Goal: Information Seeking & Learning: Learn about a topic

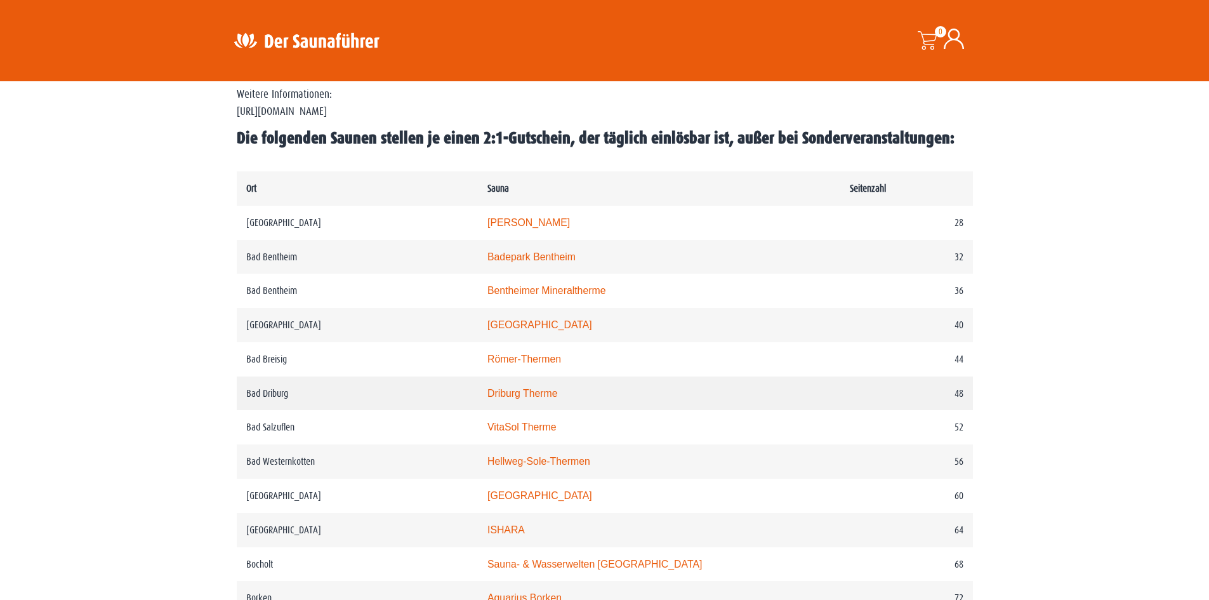
scroll to position [635, 0]
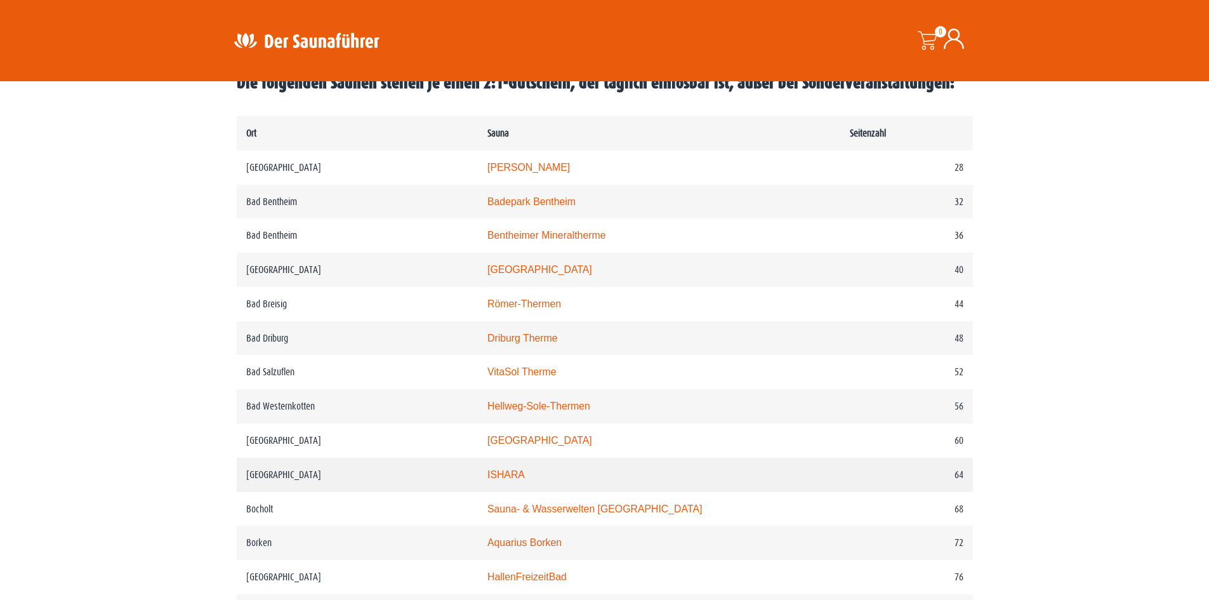
click at [525, 478] on link "ISHARA" at bounding box center [505, 474] width 37 height 11
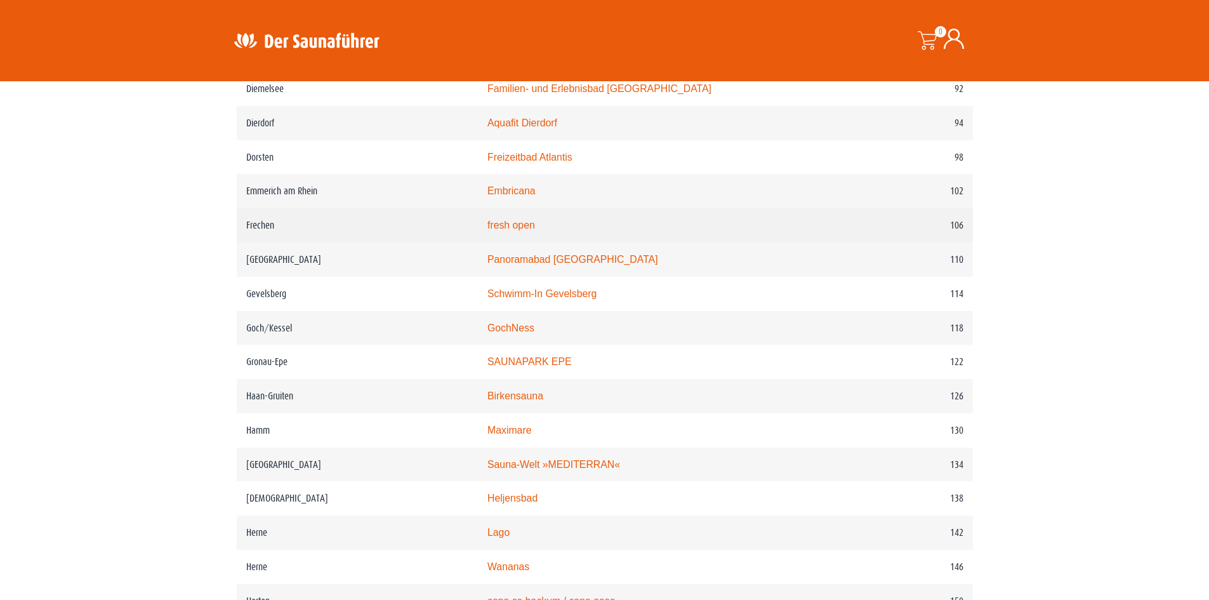
scroll to position [1269, 0]
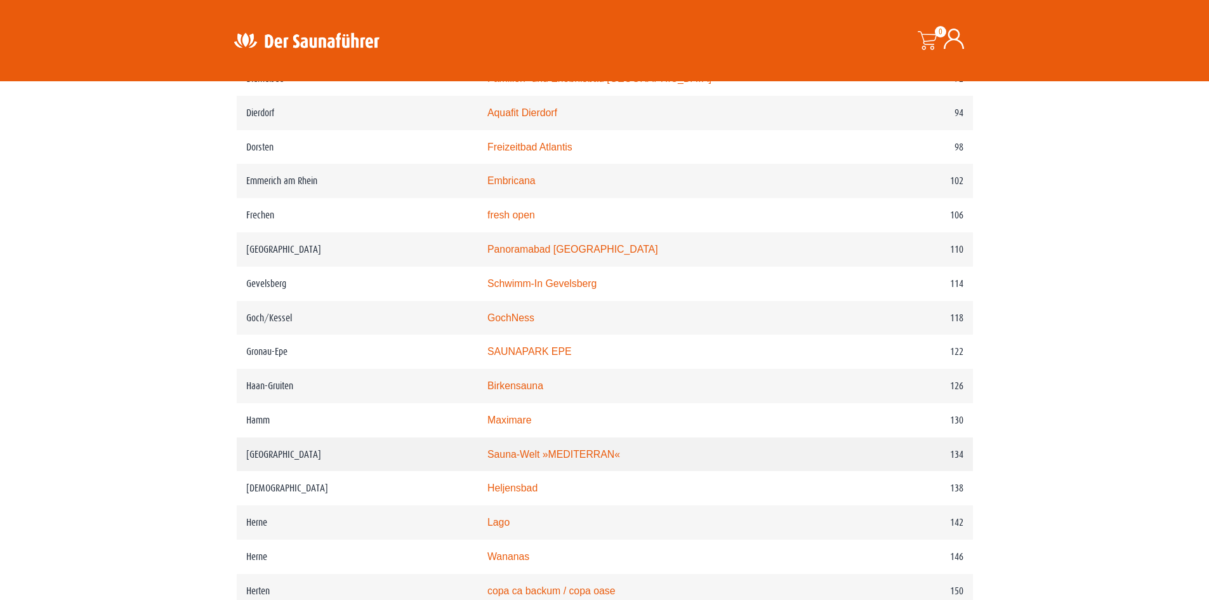
click at [532, 459] on link "Sauna-Welt »MEDITERRAN«" at bounding box center [553, 454] width 133 height 11
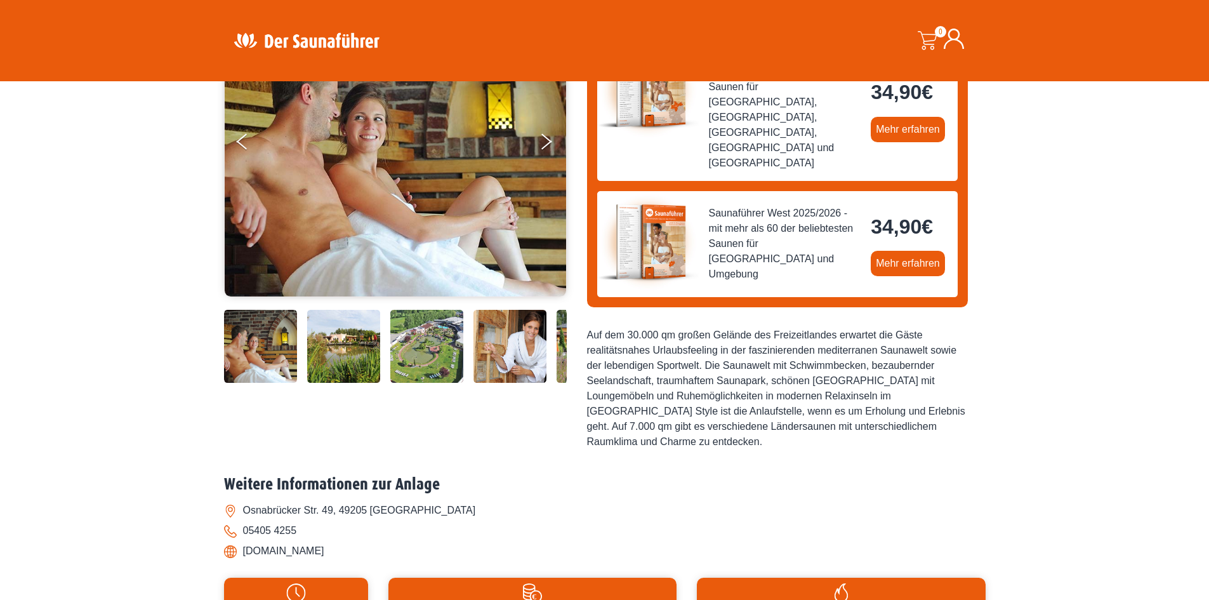
scroll to position [190, 0]
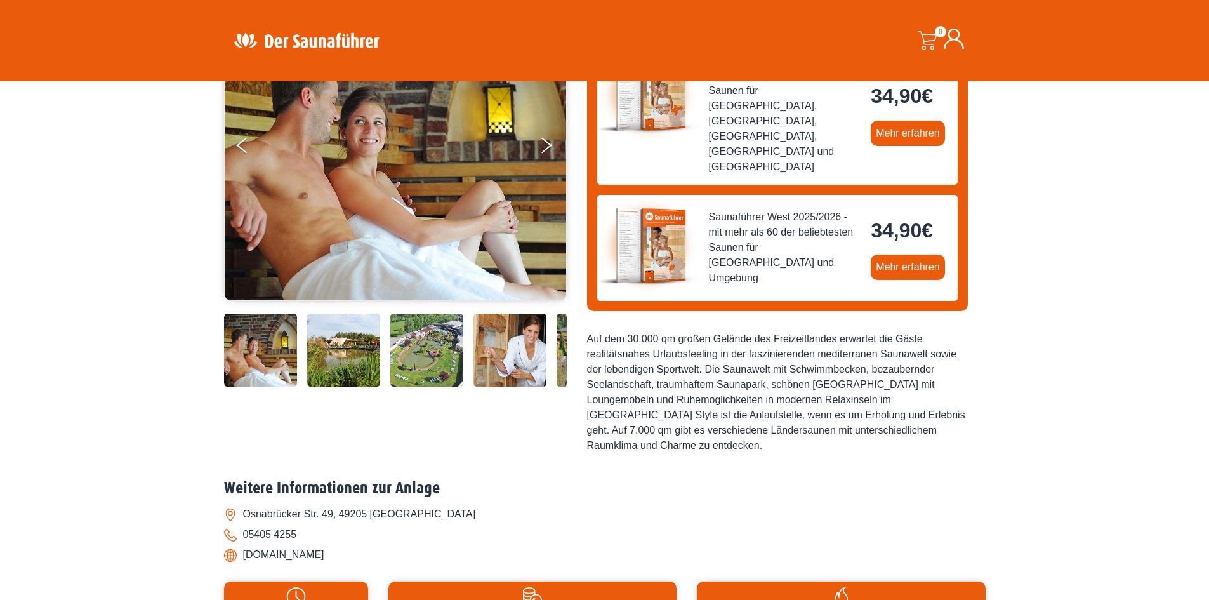
click at [518, 367] on img at bounding box center [509, 349] width 73 height 73
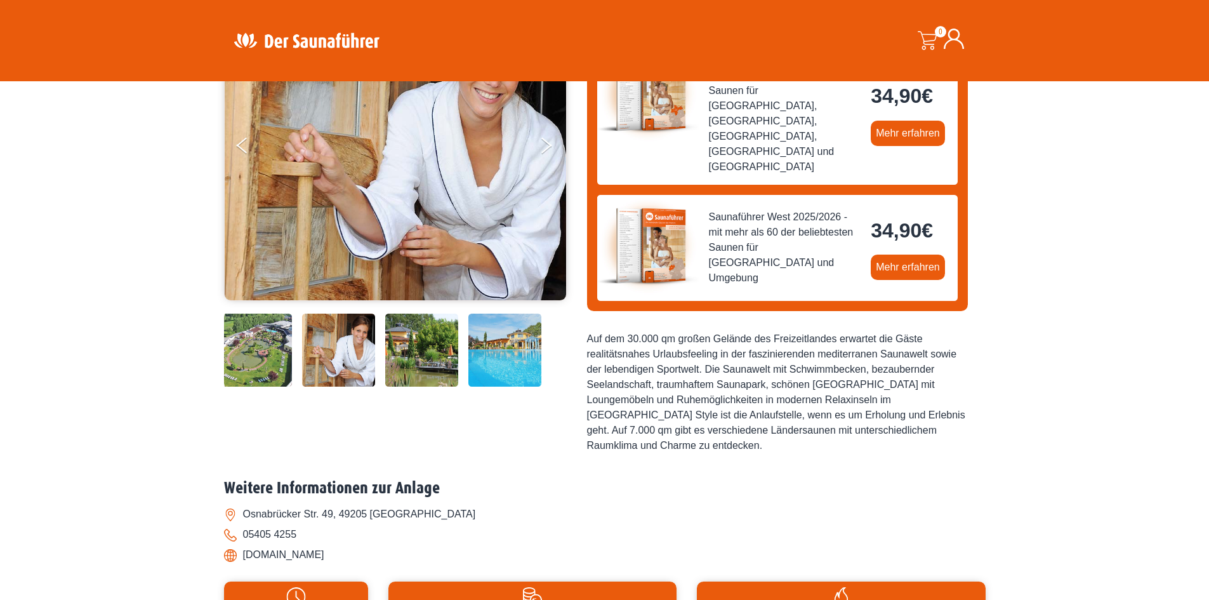
click at [518, 367] on img at bounding box center [504, 349] width 73 height 73
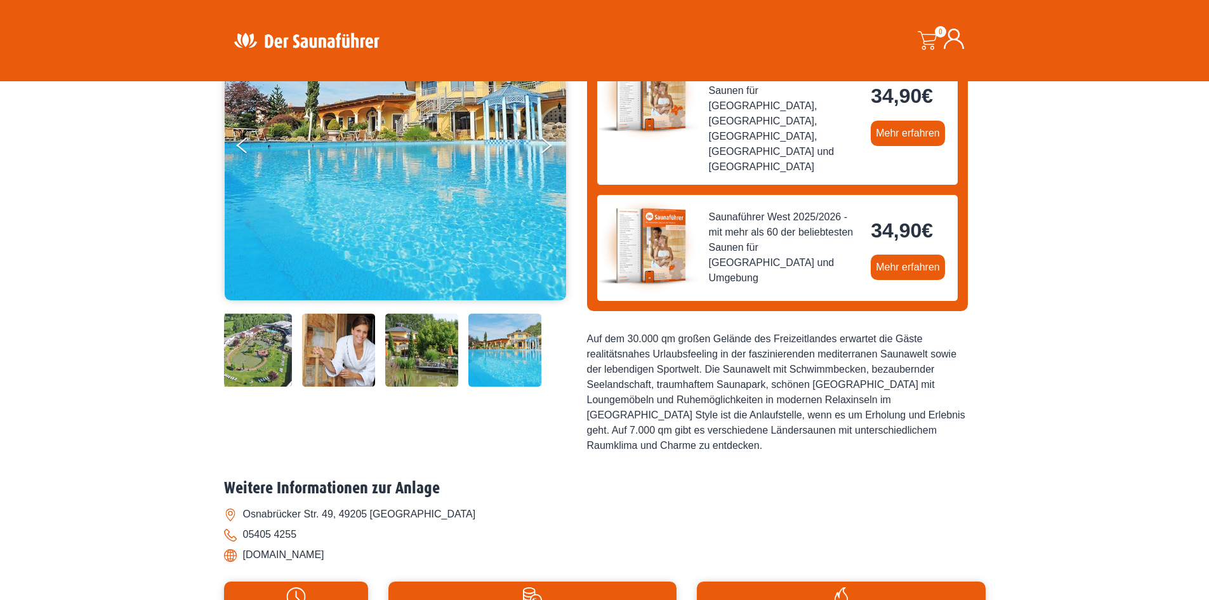
click at [518, 367] on img at bounding box center [504, 349] width 73 height 73
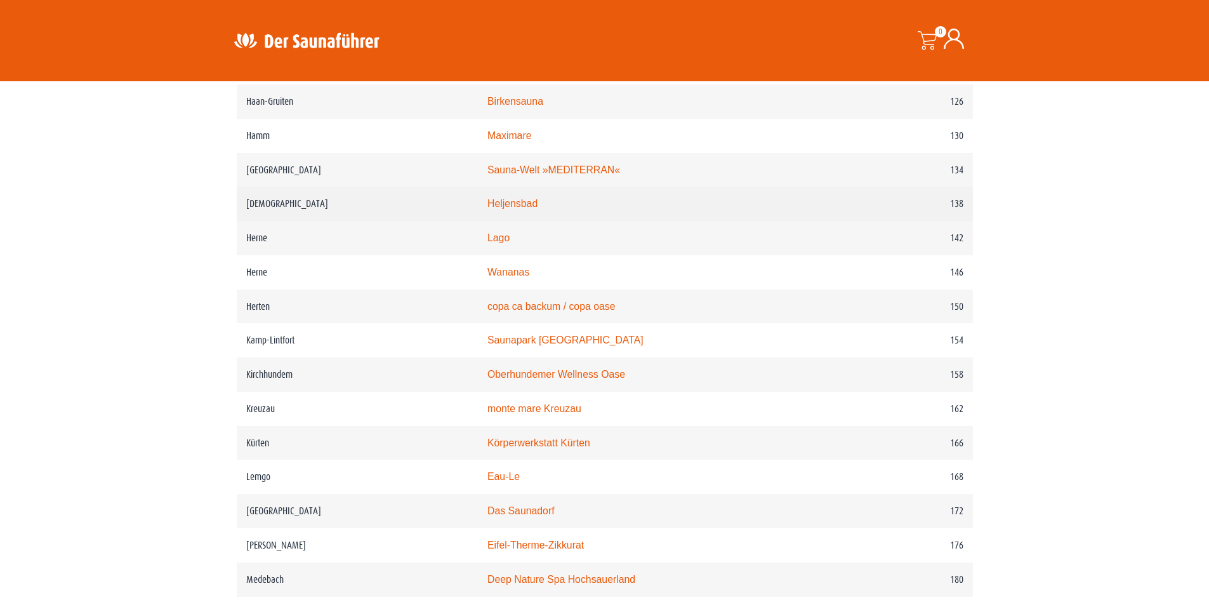
scroll to position [1570, 0]
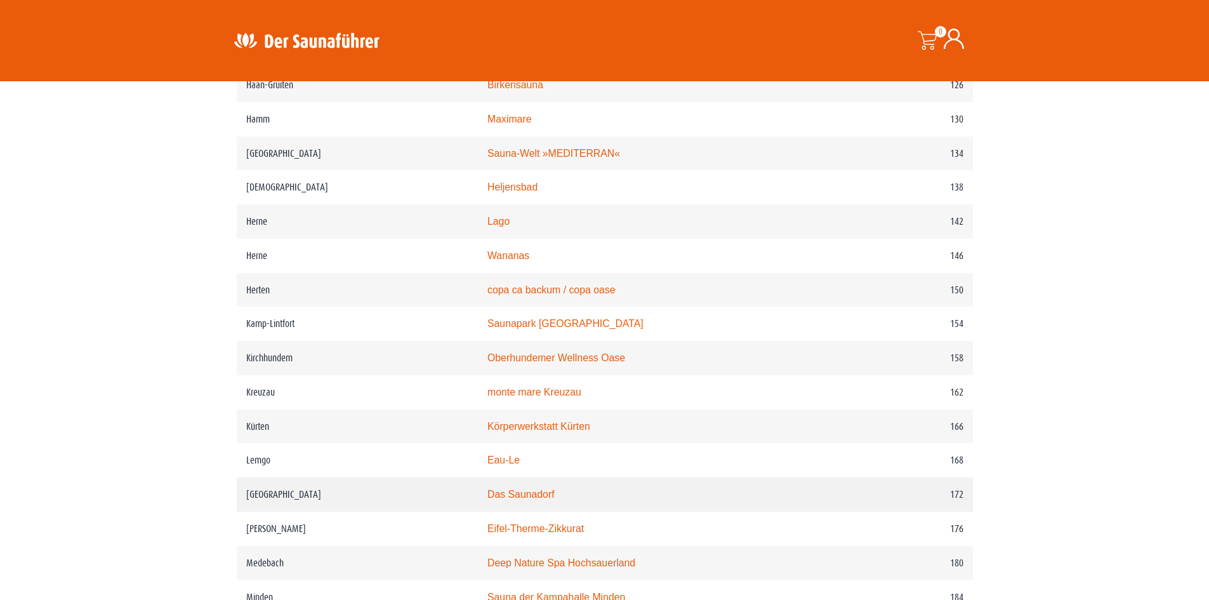
click at [546, 499] on link "Das Saunadorf" at bounding box center [520, 494] width 67 height 11
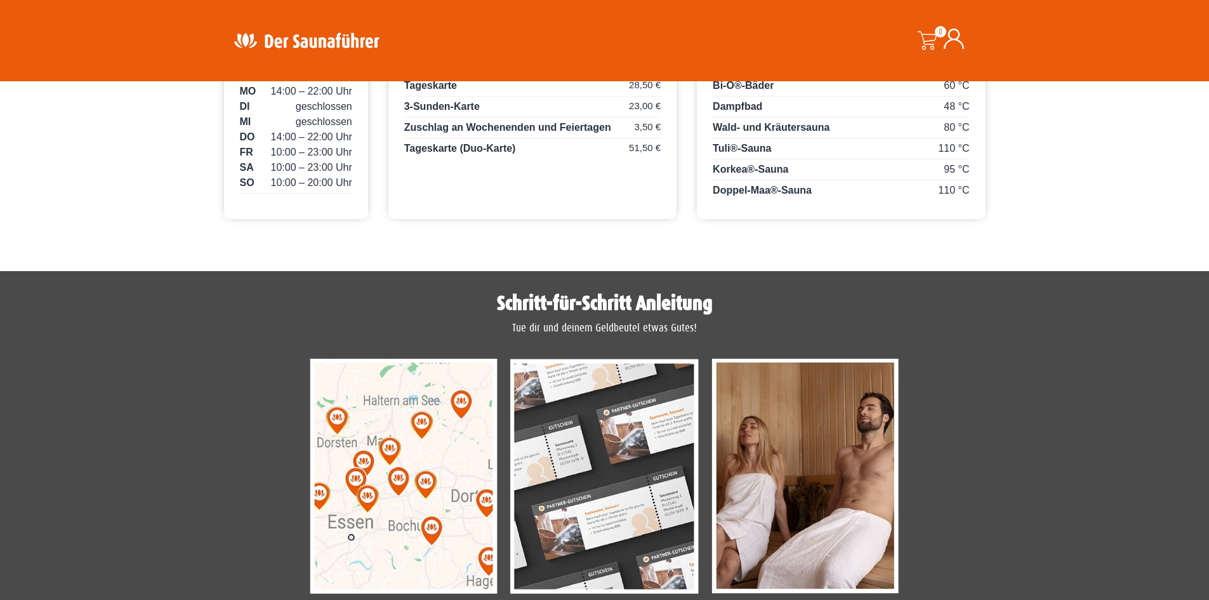
scroll to position [952, 0]
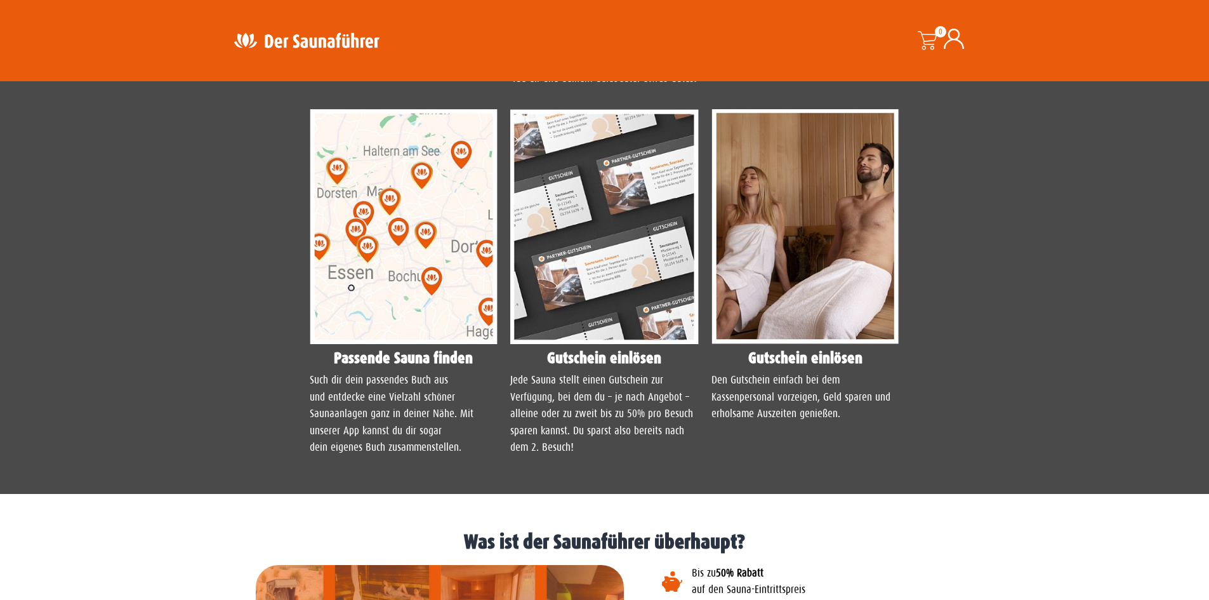
click at [393, 266] on img at bounding box center [404, 226] width 188 height 235
click at [403, 320] on img at bounding box center [404, 226] width 188 height 235
click at [371, 246] on img at bounding box center [404, 226] width 188 height 235
click at [399, 355] on h4 "Passende Sauna finden" at bounding box center [404, 357] width 188 height 15
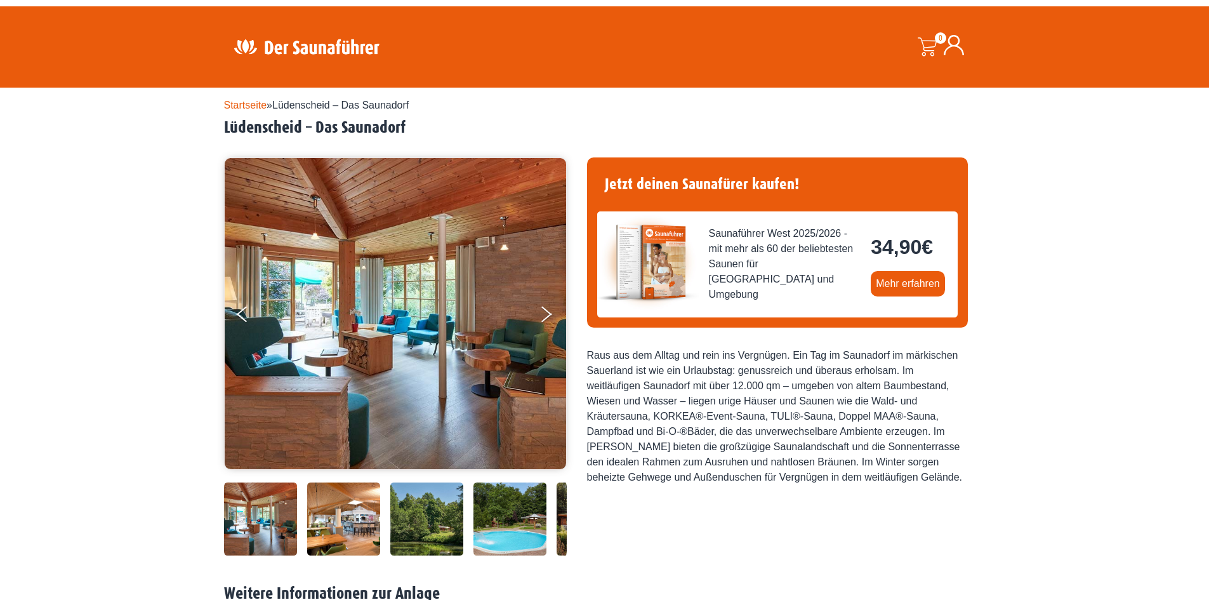
scroll to position [0, 0]
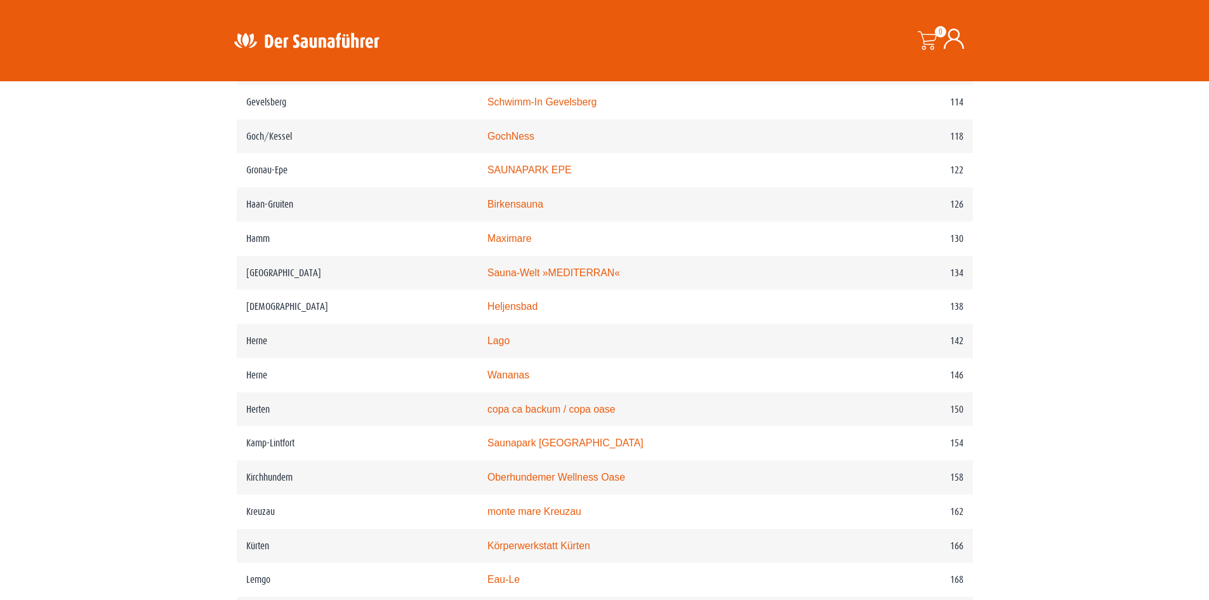
scroll to position [1443, 0]
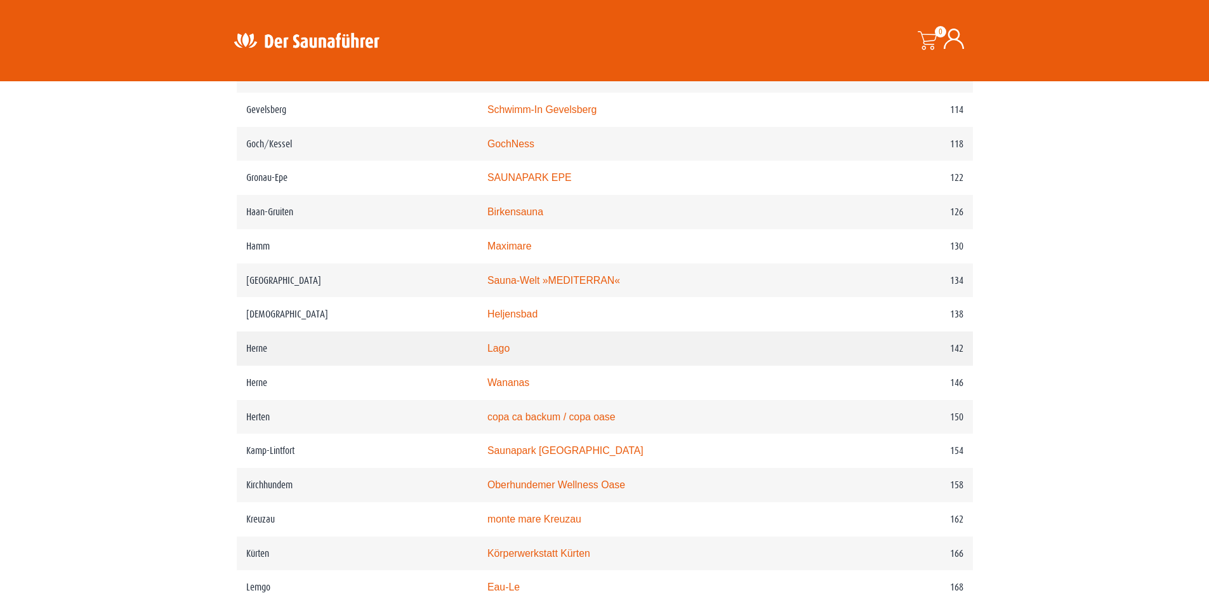
click at [510, 353] on link "Lago" at bounding box center [498, 348] width 22 height 11
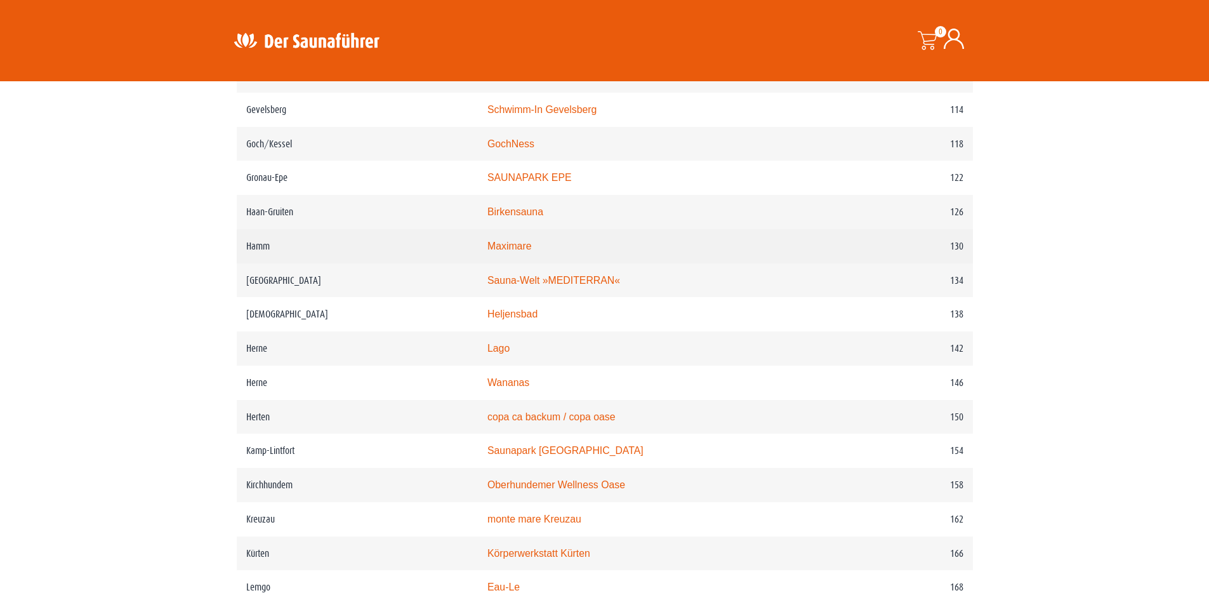
click at [518, 251] on link "Maximare" at bounding box center [509, 246] width 44 height 11
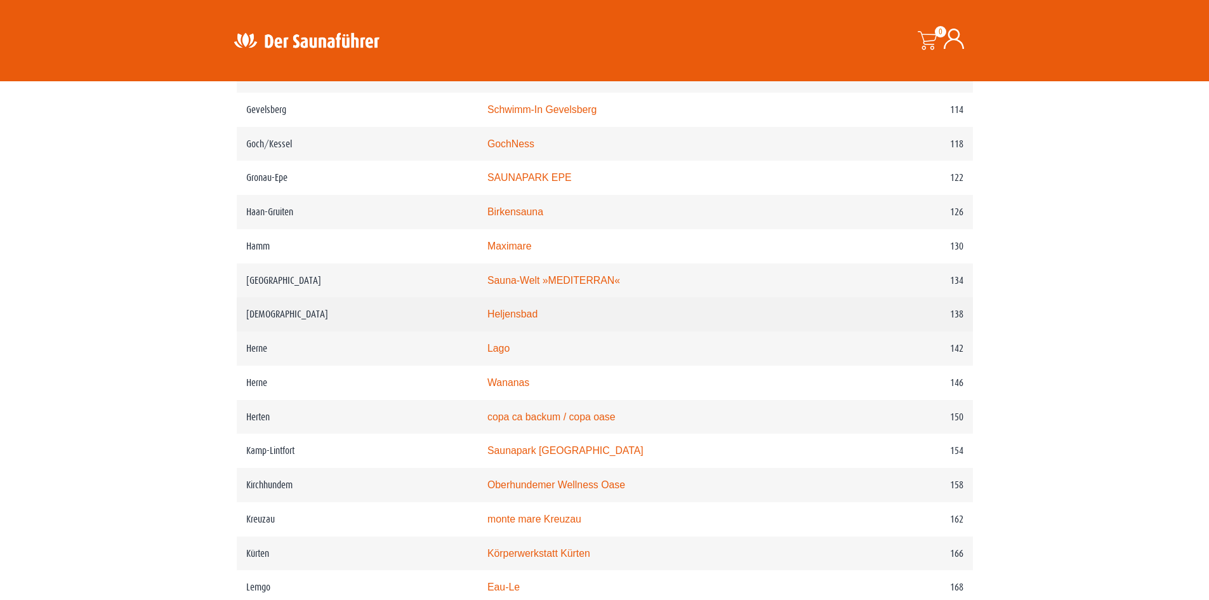
click at [529, 319] on link "Heljensbad" at bounding box center [512, 313] width 50 height 11
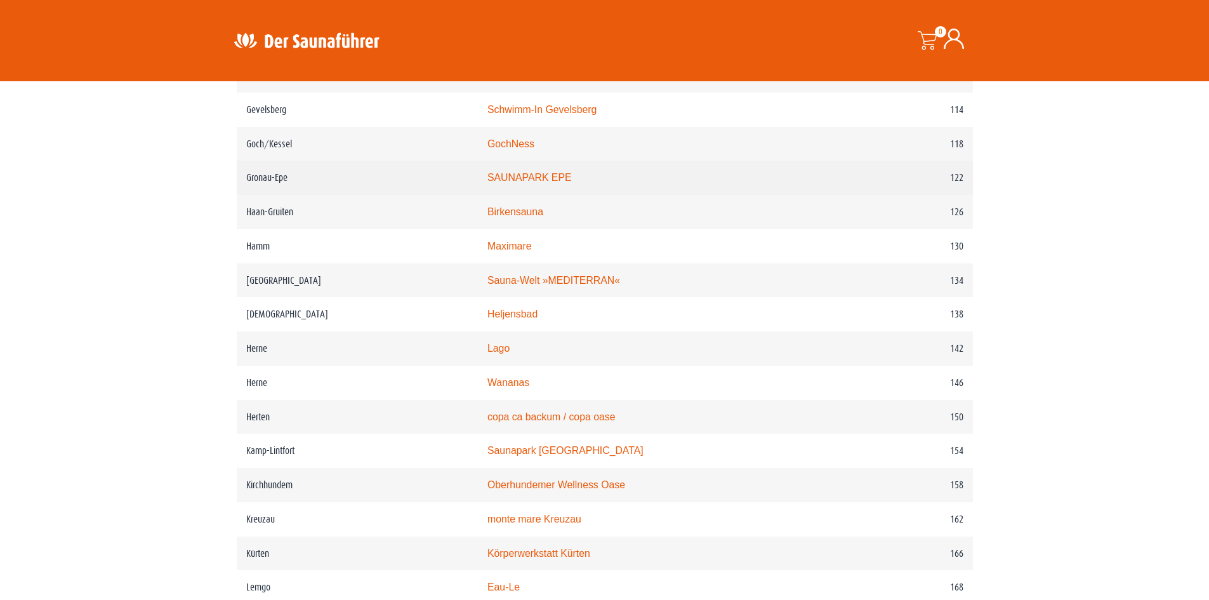
click at [551, 183] on link "SAUNAPARK EPE" at bounding box center [529, 177] width 84 height 11
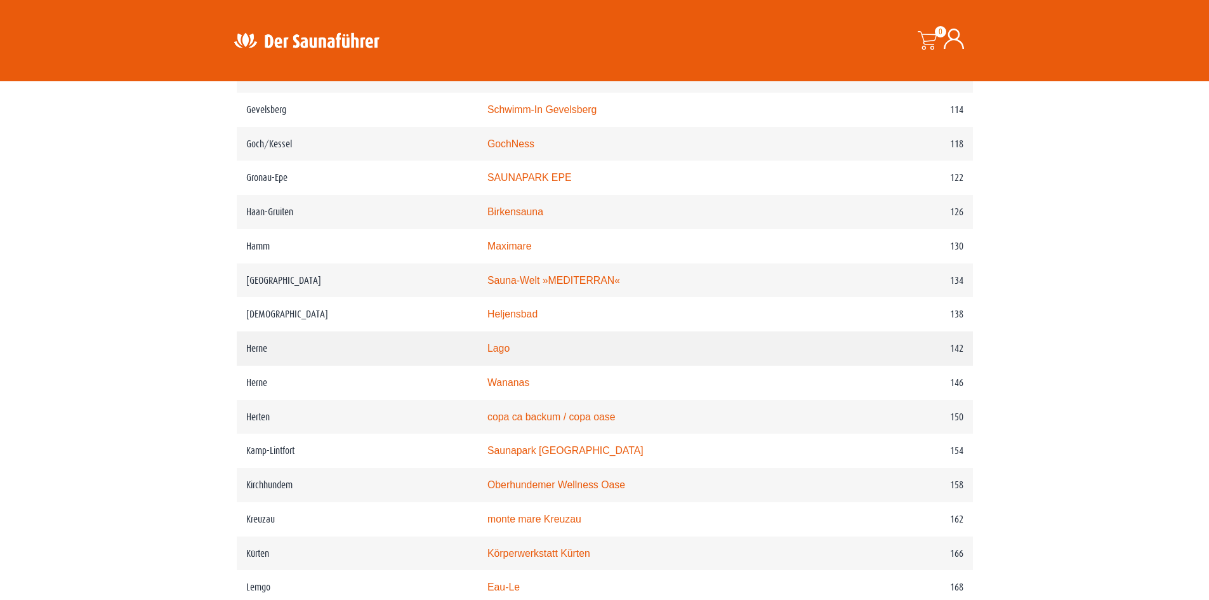
scroll to position [1062, 0]
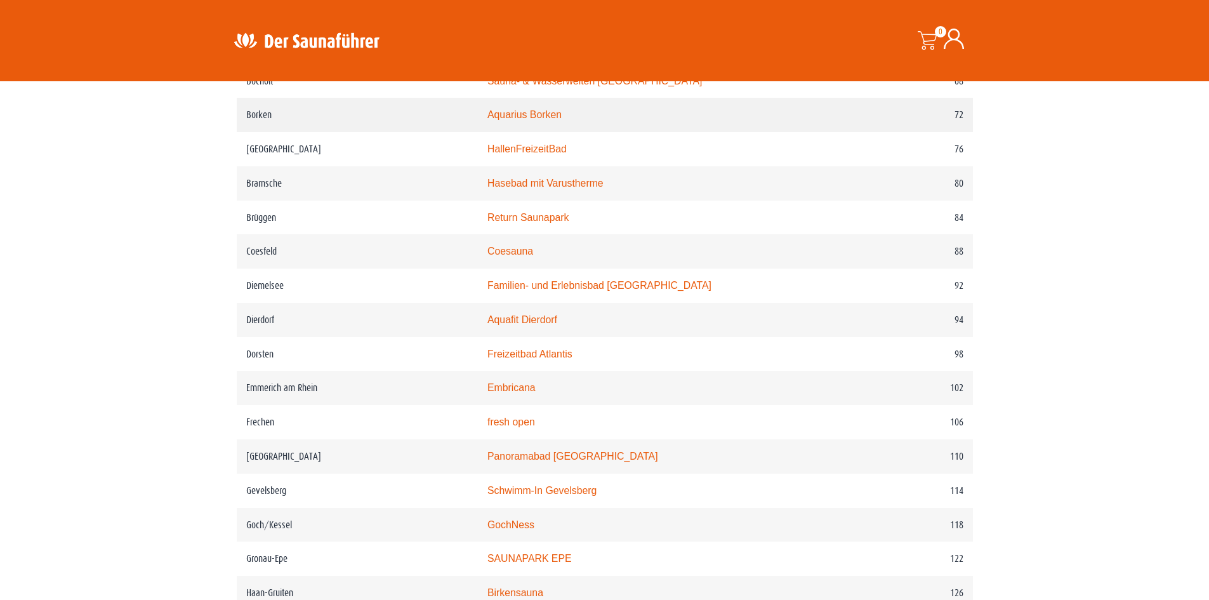
click at [561, 119] on link "Aquarius Borken" at bounding box center [524, 114] width 74 height 11
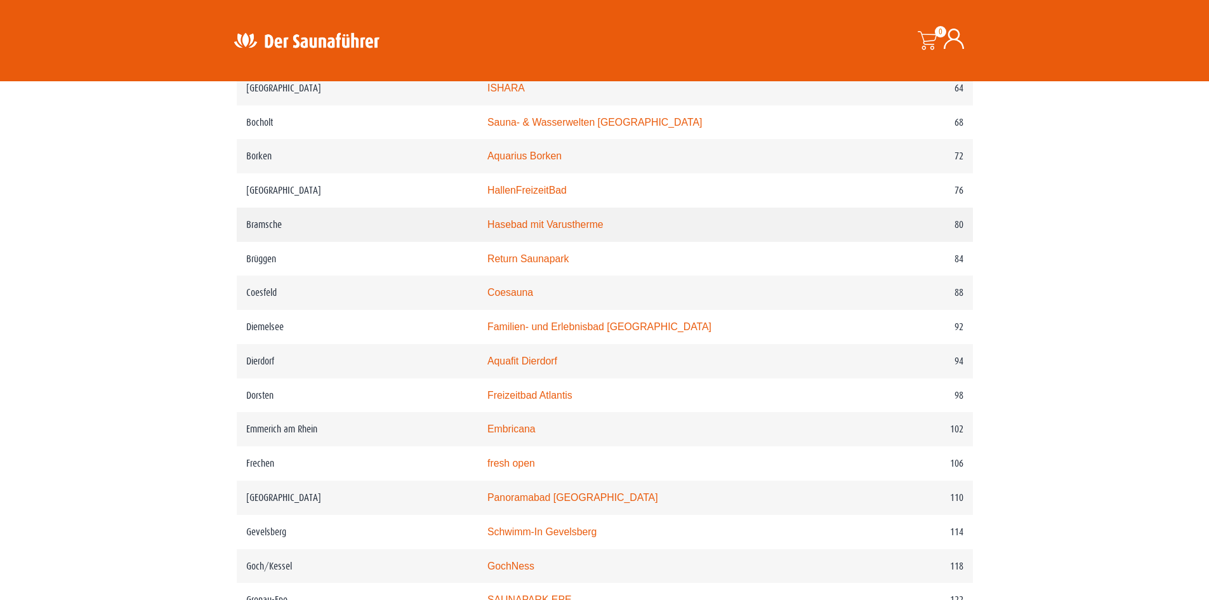
scroll to position [999, 0]
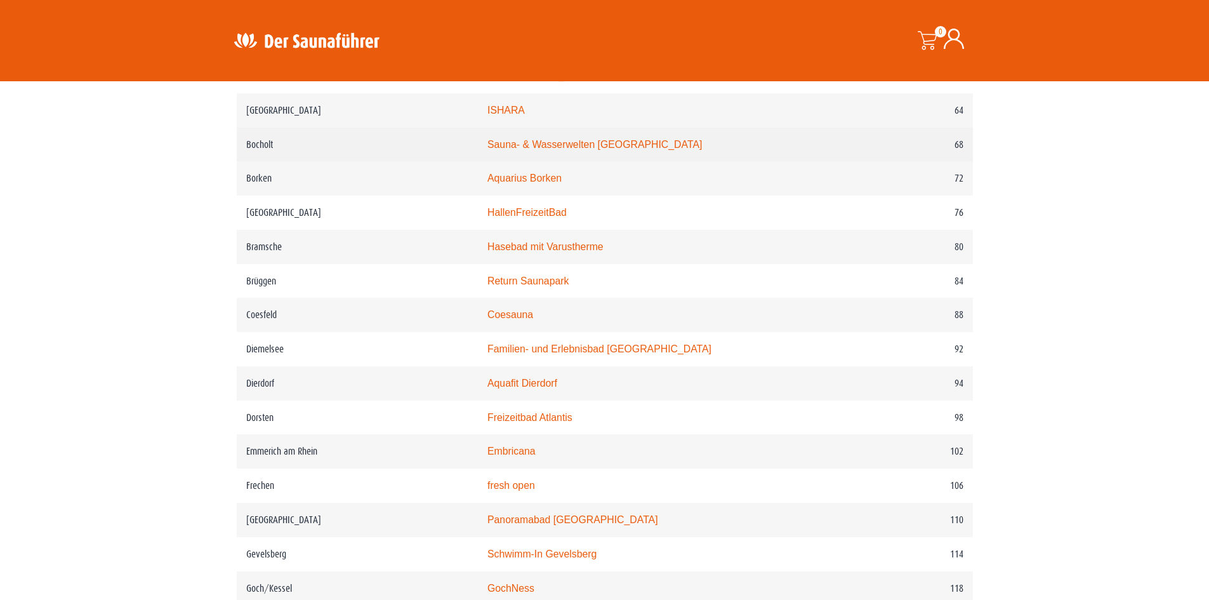
click at [545, 150] on link "Sauna- & Wasserwelten Bahia" at bounding box center [594, 144] width 214 height 11
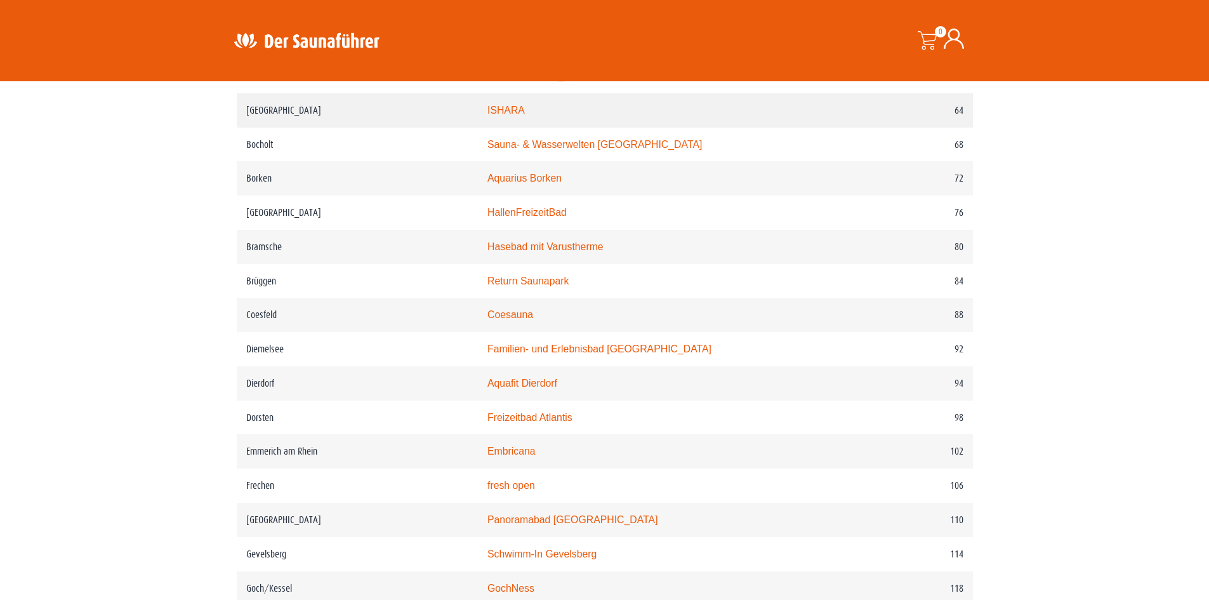
click at [525, 115] on link "ISHARA" at bounding box center [505, 110] width 37 height 11
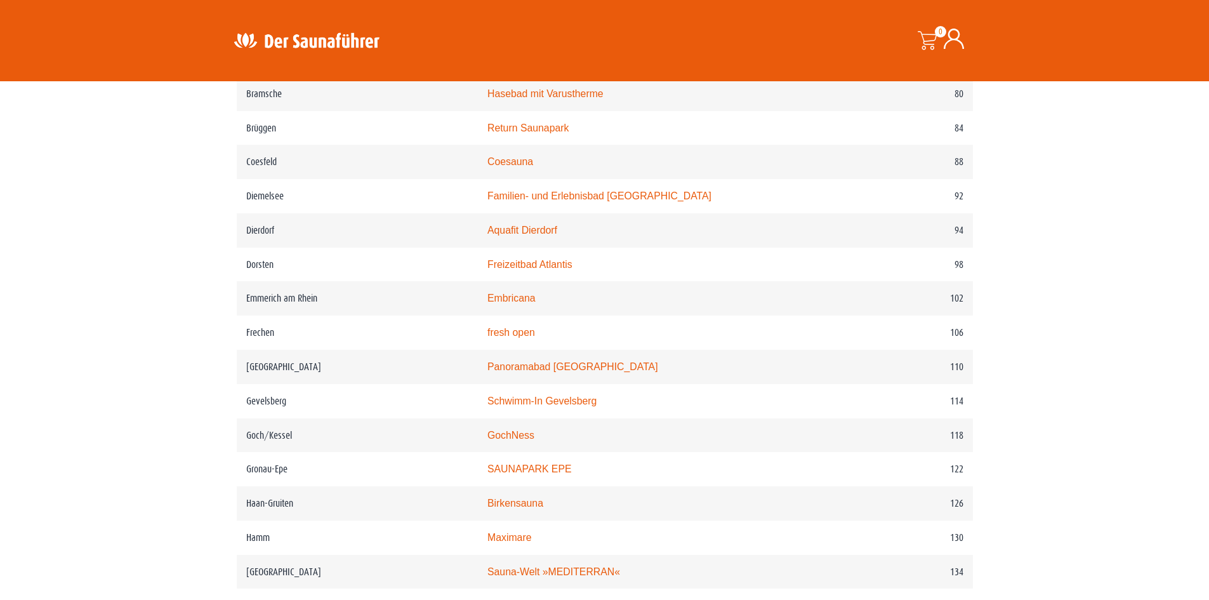
scroll to position [1189, 0]
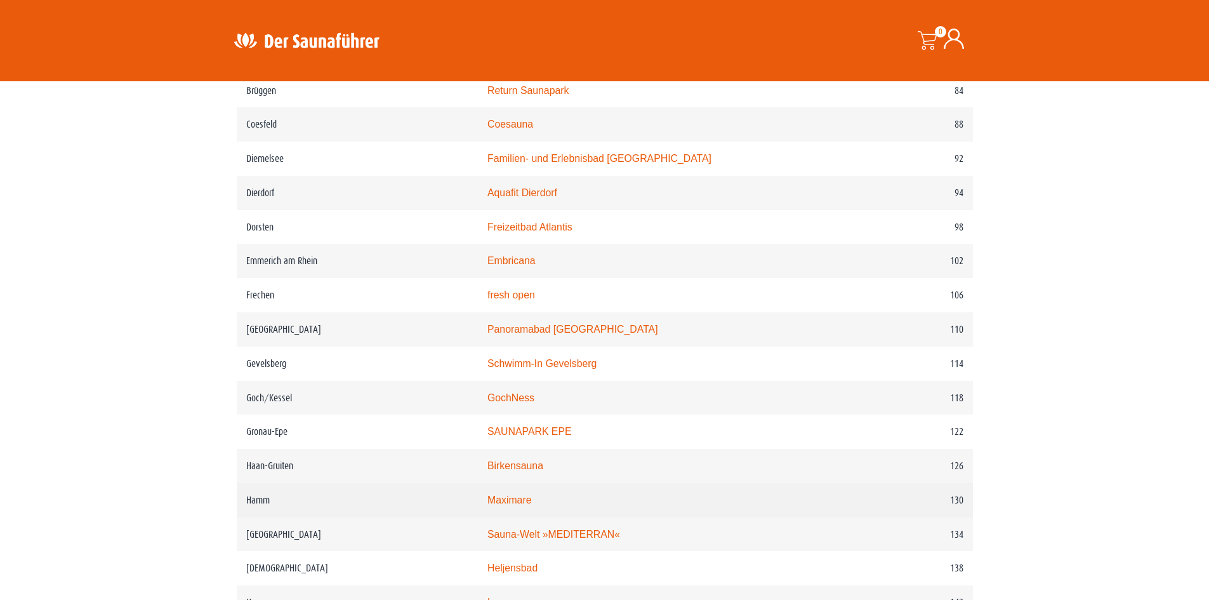
click at [531, 505] on link "Maximare" at bounding box center [509, 499] width 44 height 11
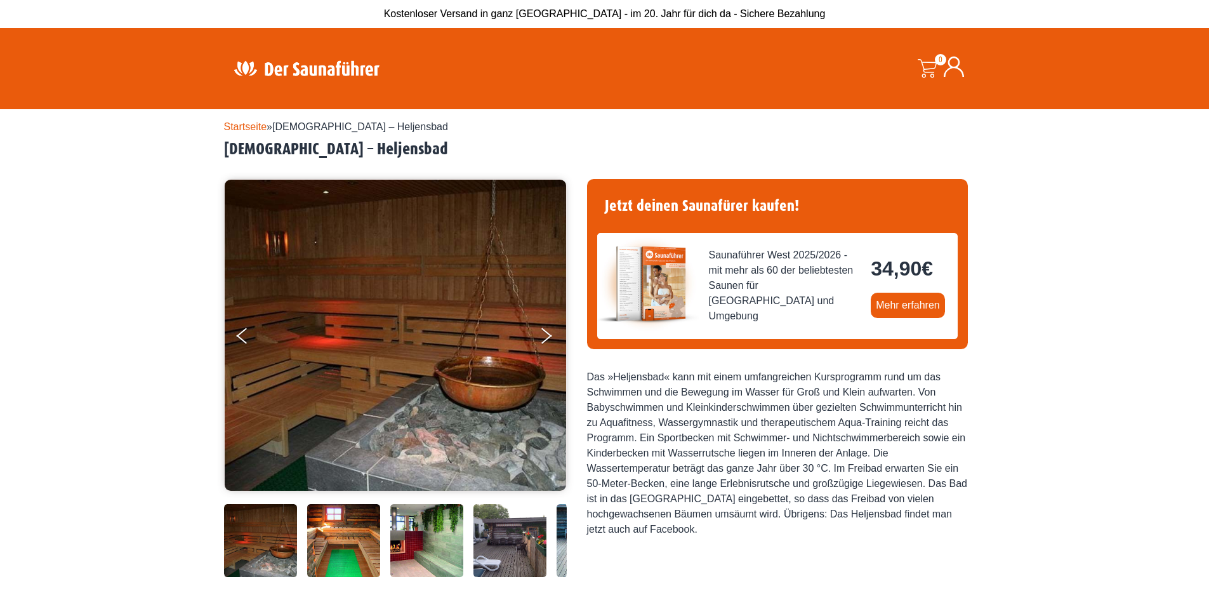
scroll to position [317, 0]
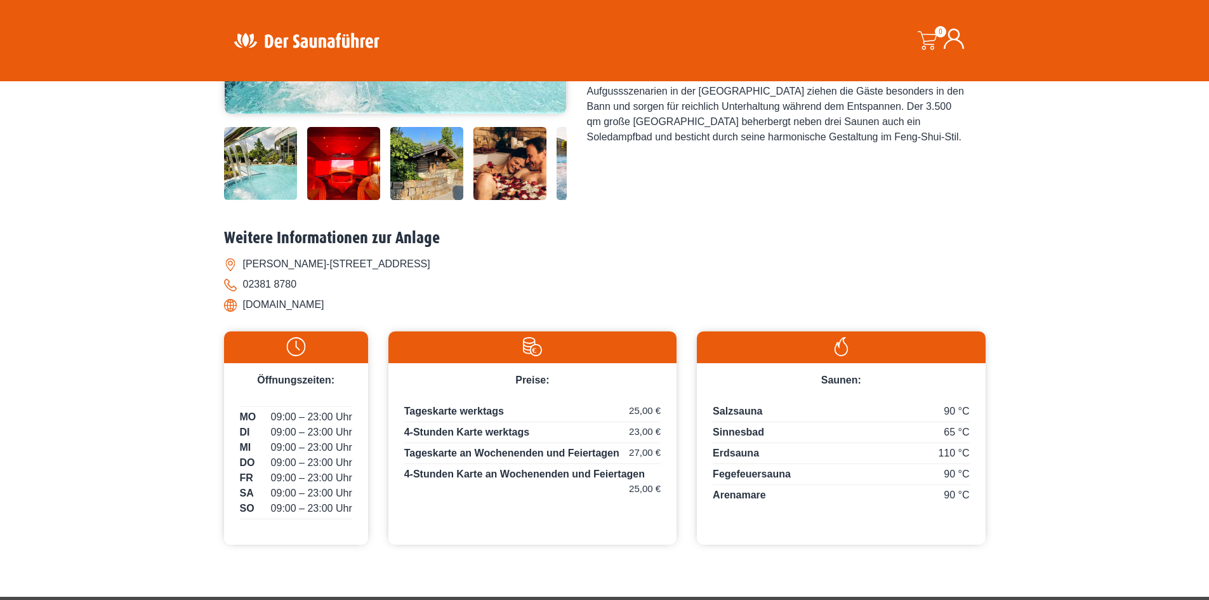
scroll to position [381, 0]
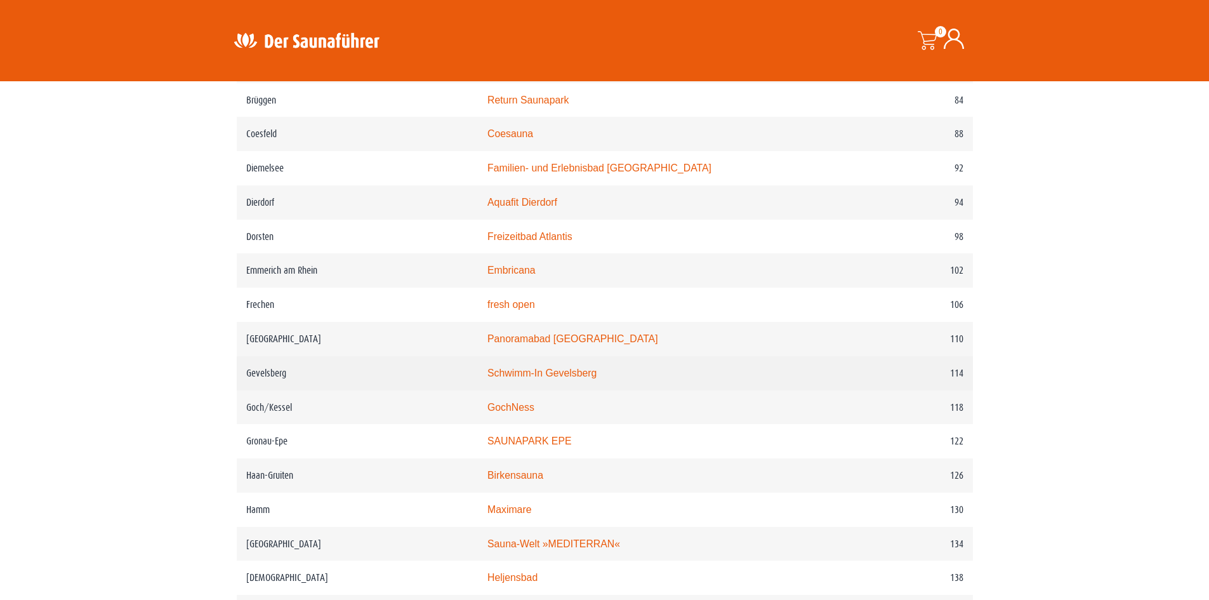
scroll to position [1189, 0]
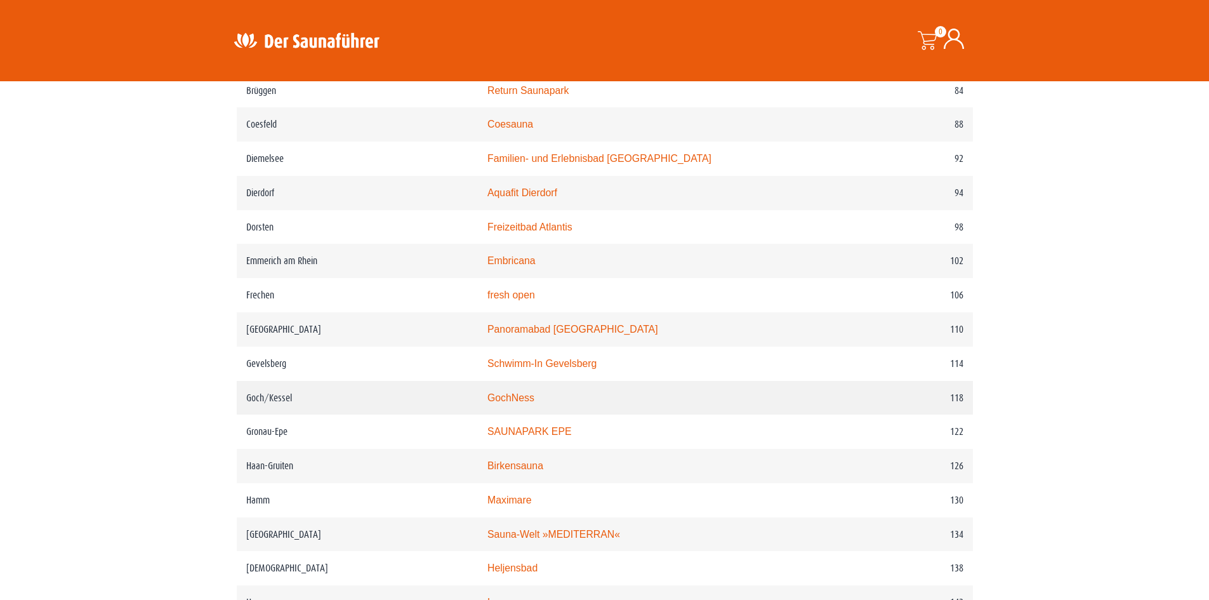
click at [532, 403] on link "GochNess" at bounding box center [510, 397] width 47 height 11
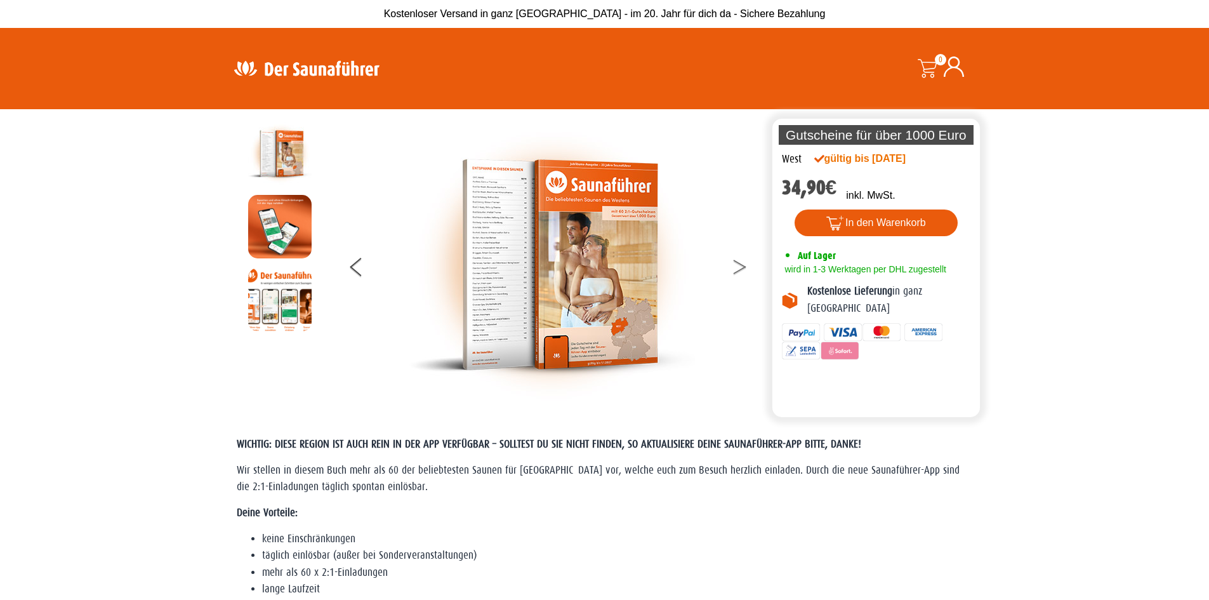
click at [734, 268] on button at bounding box center [748, 269] width 32 height 32
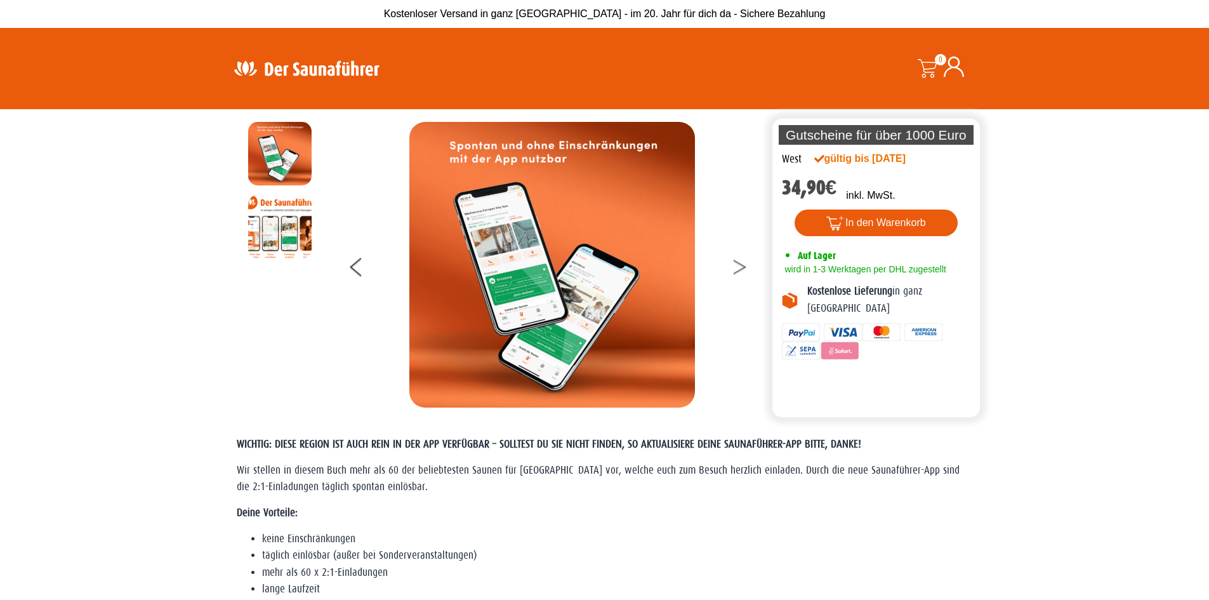
click at [734, 268] on button at bounding box center [748, 269] width 32 height 32
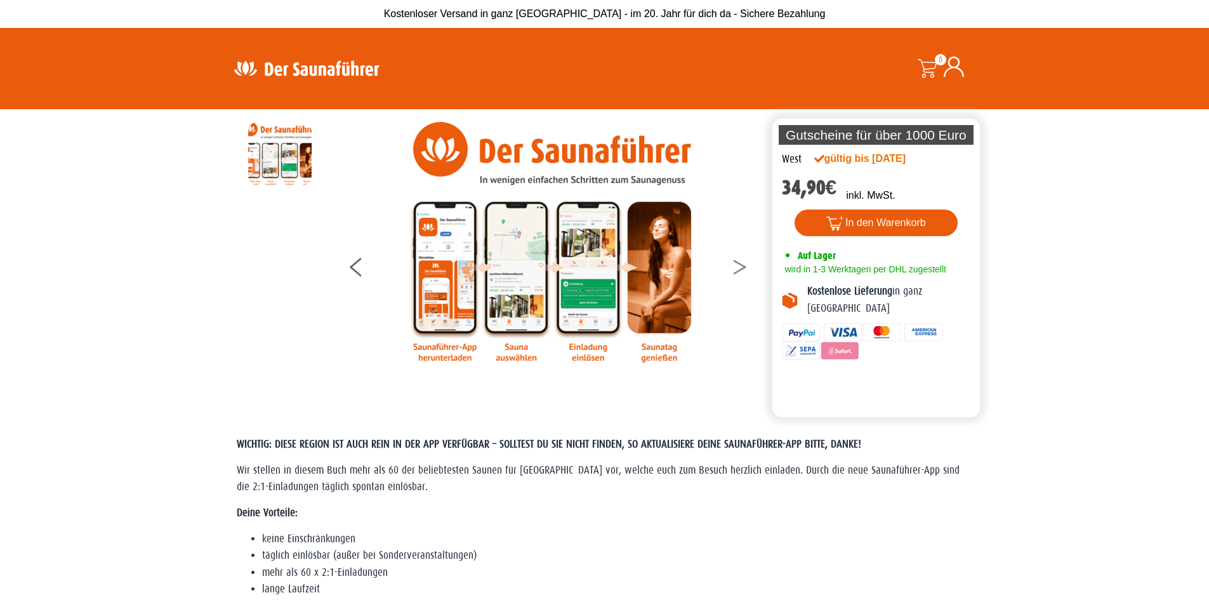
click at [734, 268] on button at bounding box center [748, 269] width 32 height 32
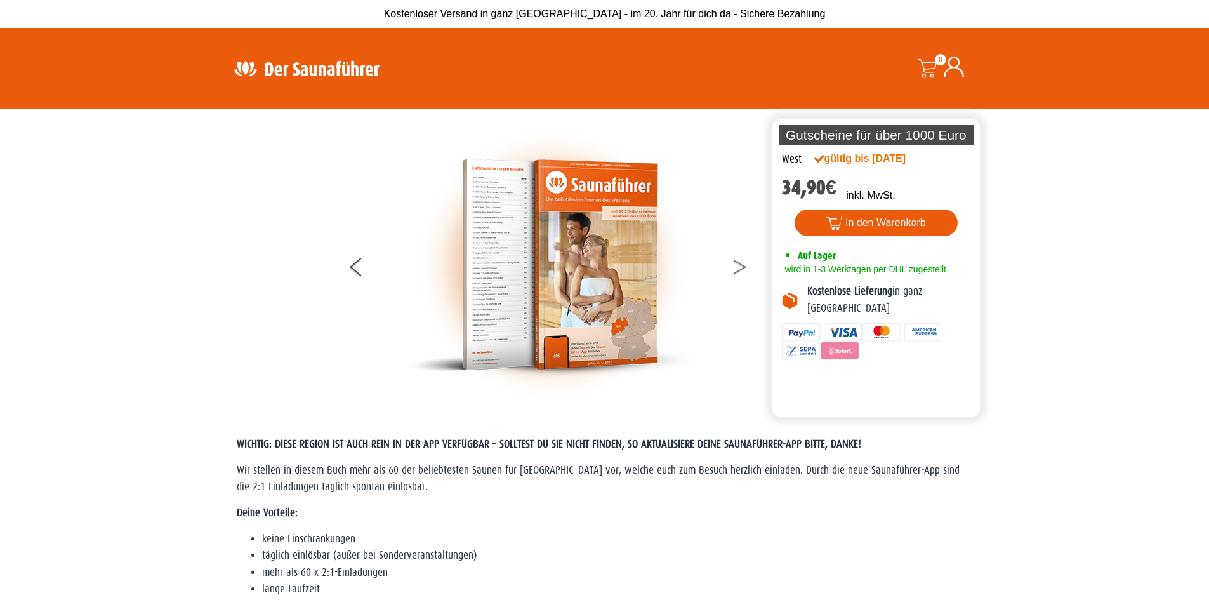
click at [734, 268] on button at bounding box center [748, 269] width 32 height 32
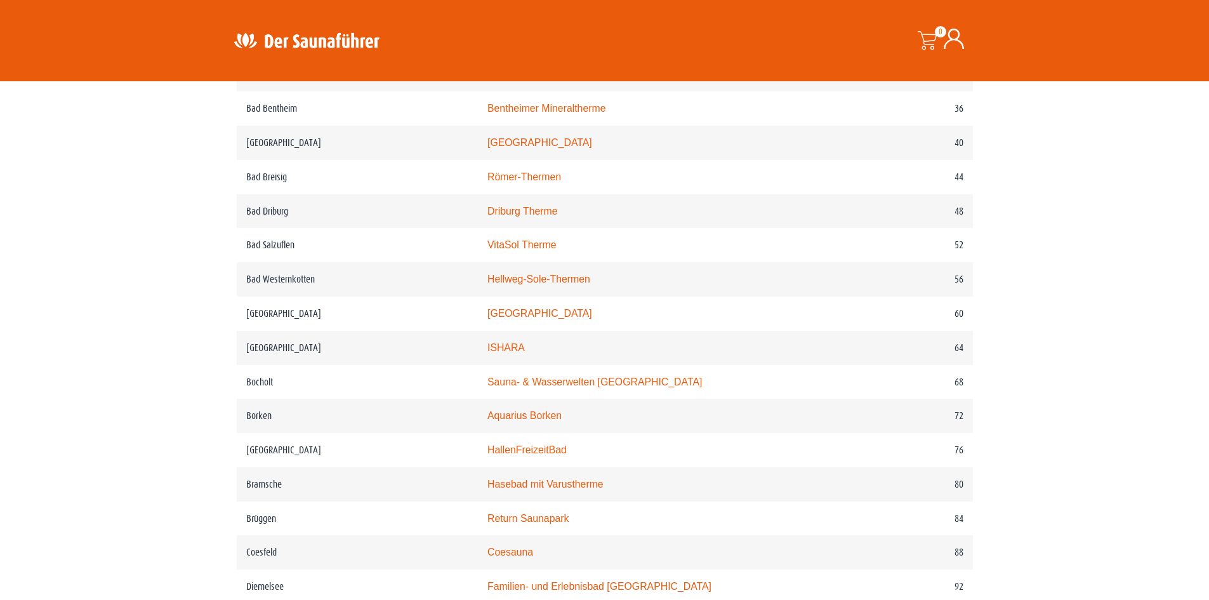
scroll to position [727, 0]
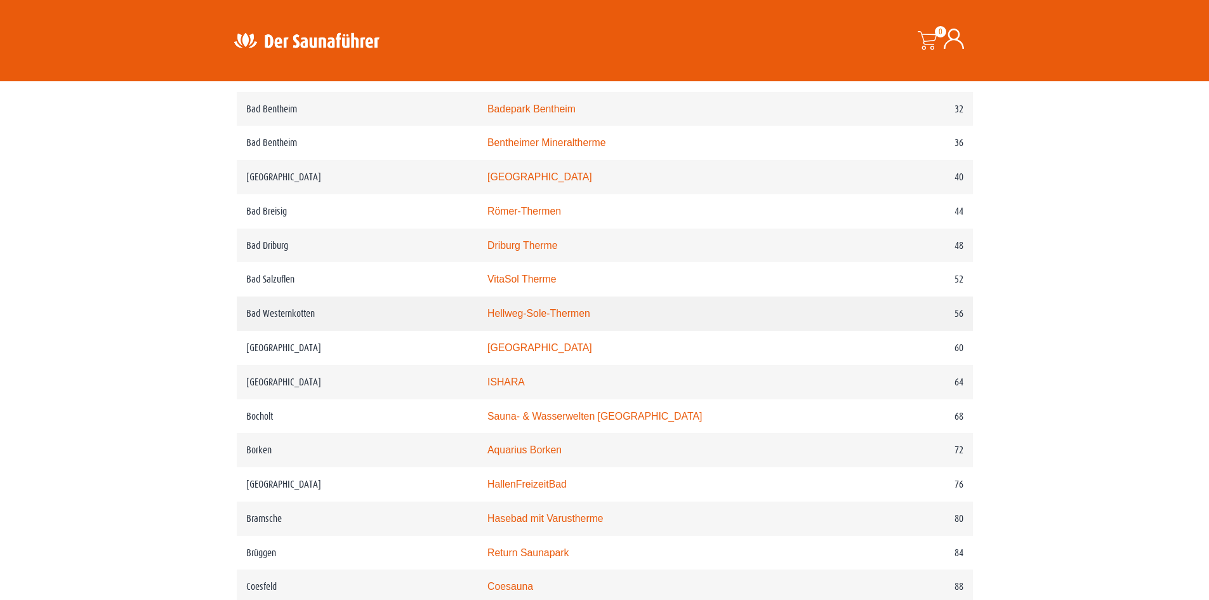
click at [586, 319] on link "Hellweg-Sole-Thermen" at bounding box center [538, 313] width 103 height 11
click at [603, 524] on link "Hasebad mit Varustherme" at bounding box center [545, 518] width 116 height 11
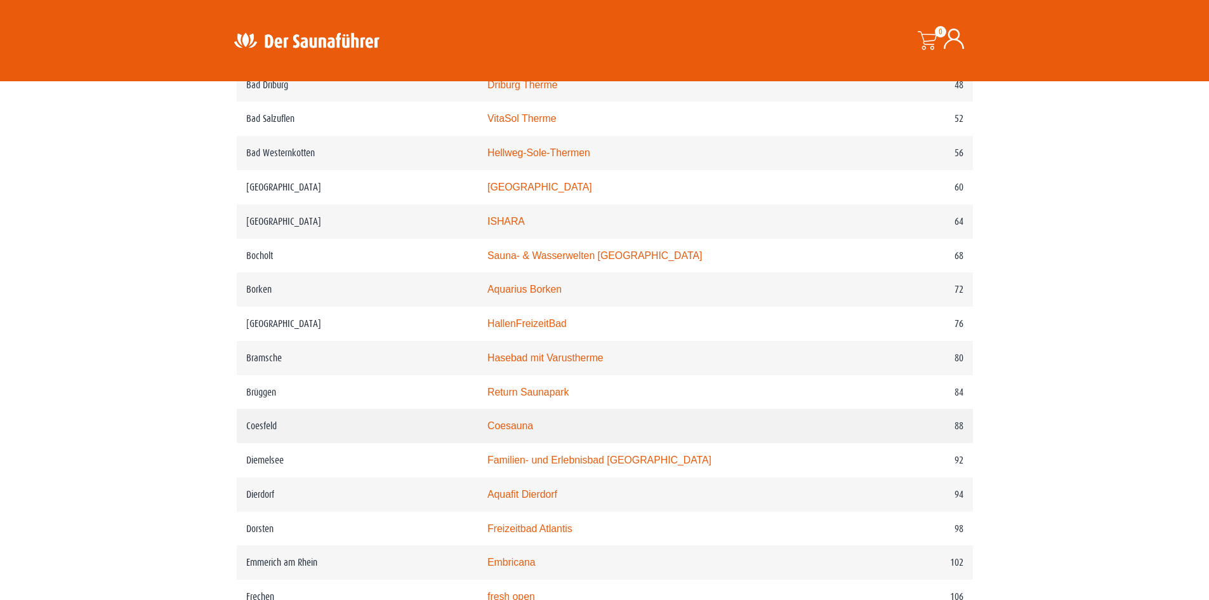
scroll to position [918, 0]
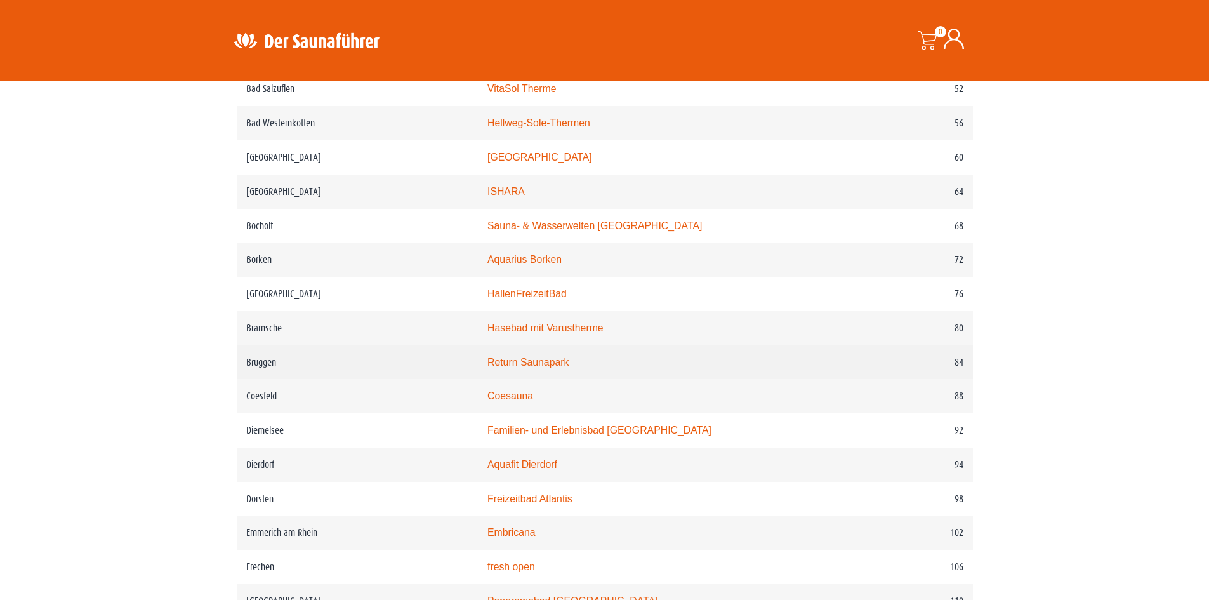
click at [569, 367] on link "Return Saunapark" at bounding box center [527, 362] width 81 height 11
click at [526, 367] on link "Return Saunapark" at bounding box center [527, 362] width 81 height 11
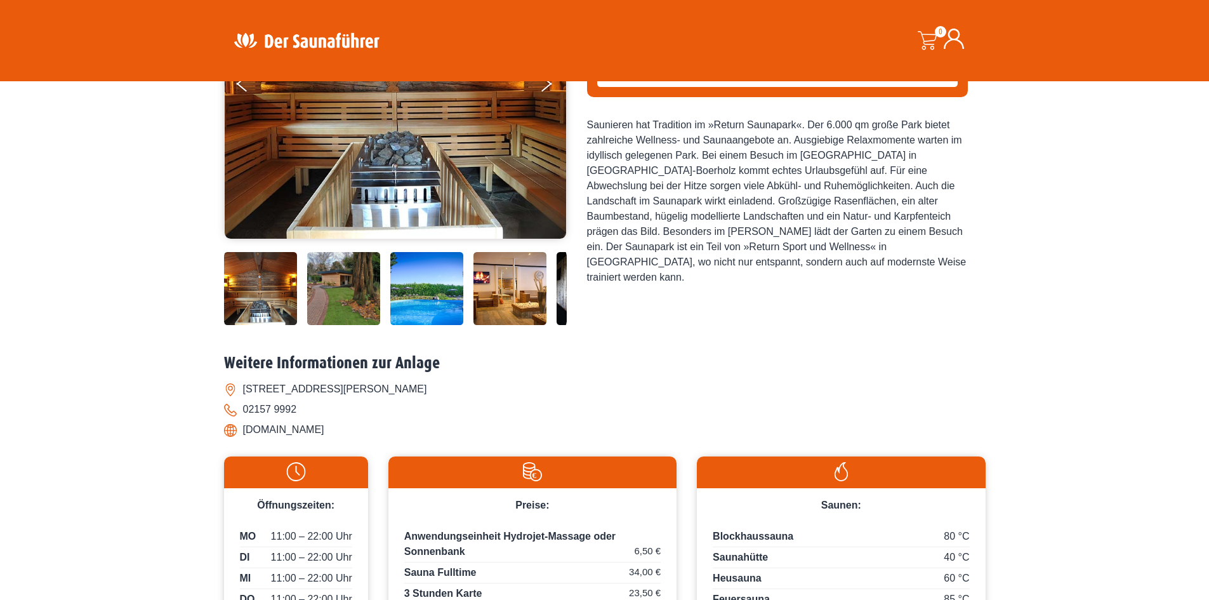
scroll to position [127, 0]
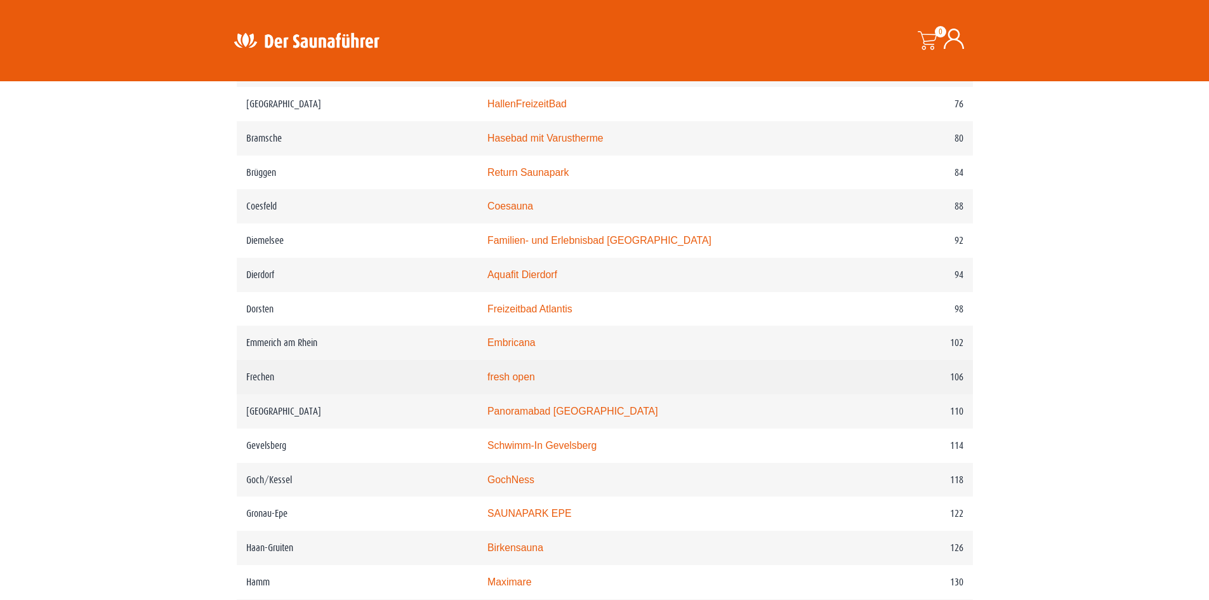
scroll to position [1108, 0]
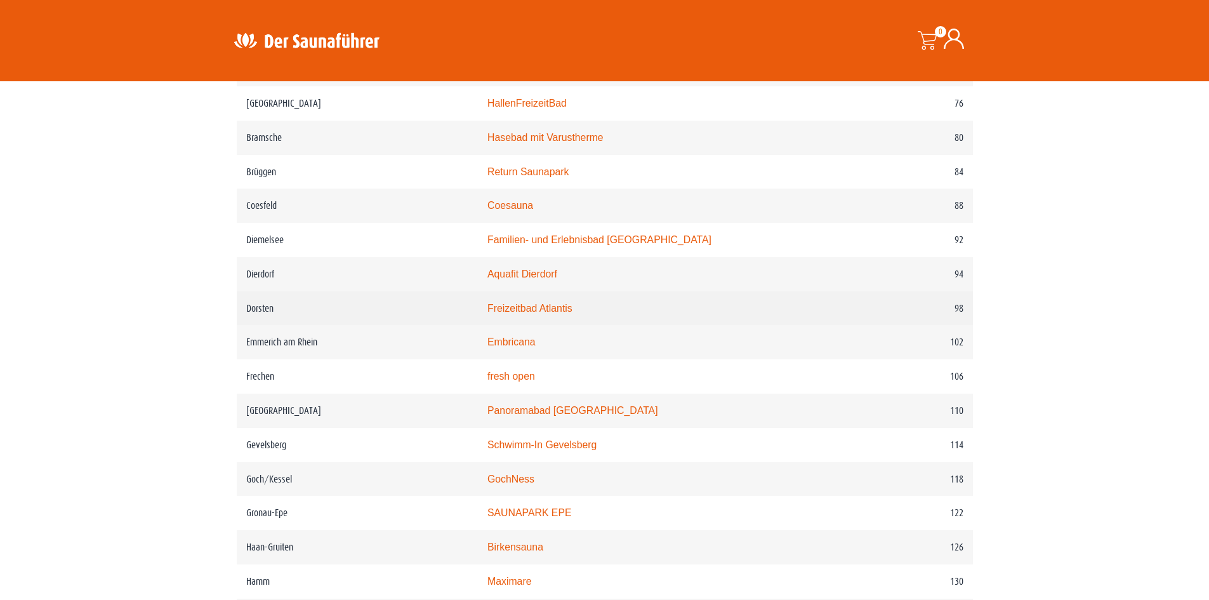
click at [543, 313] on link "Freizeitbad Atlantis" at bounding box center [529, 308] width 85 height 11
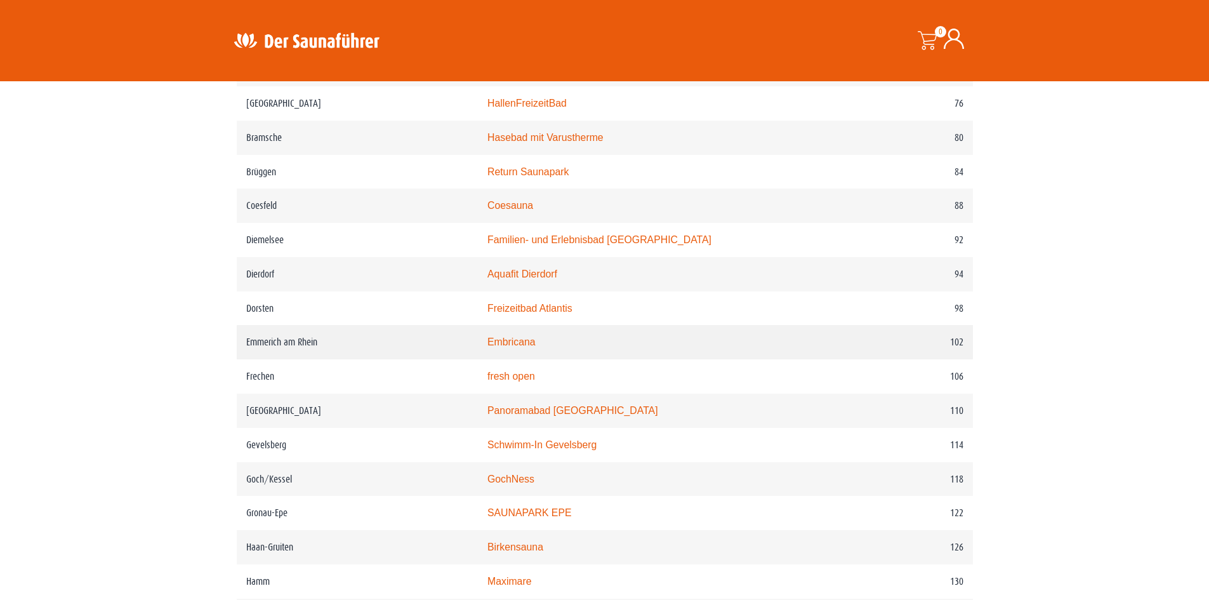
click at [534, 347] on link "Embricana" at bounding box center [511, 341] width 48 height 11
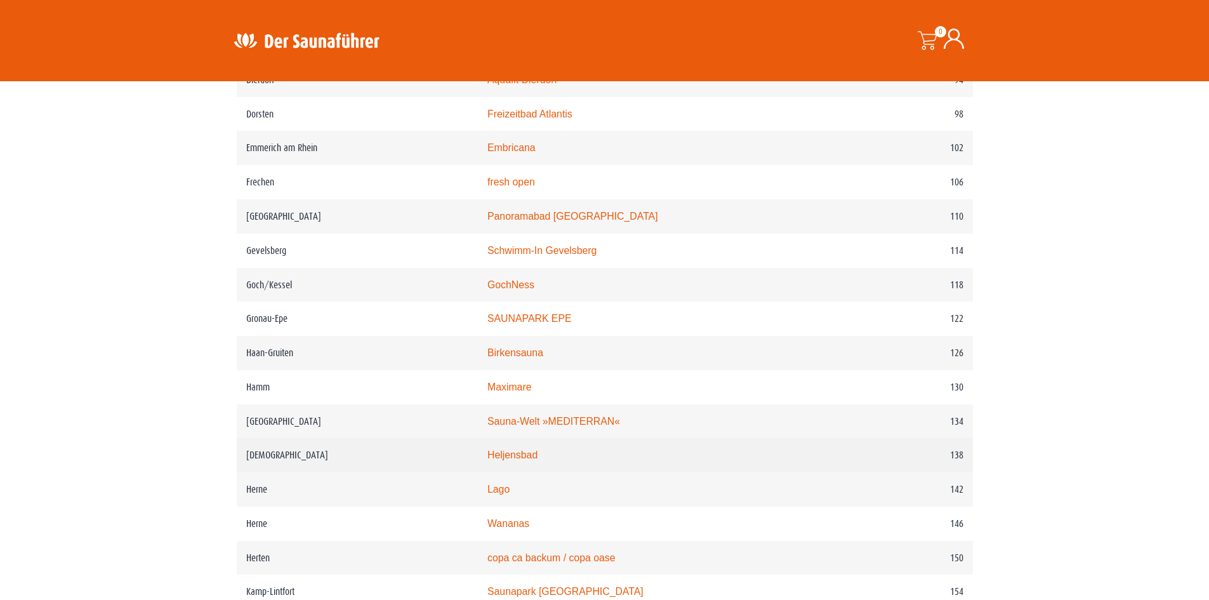
scroll to position [1362, 0]
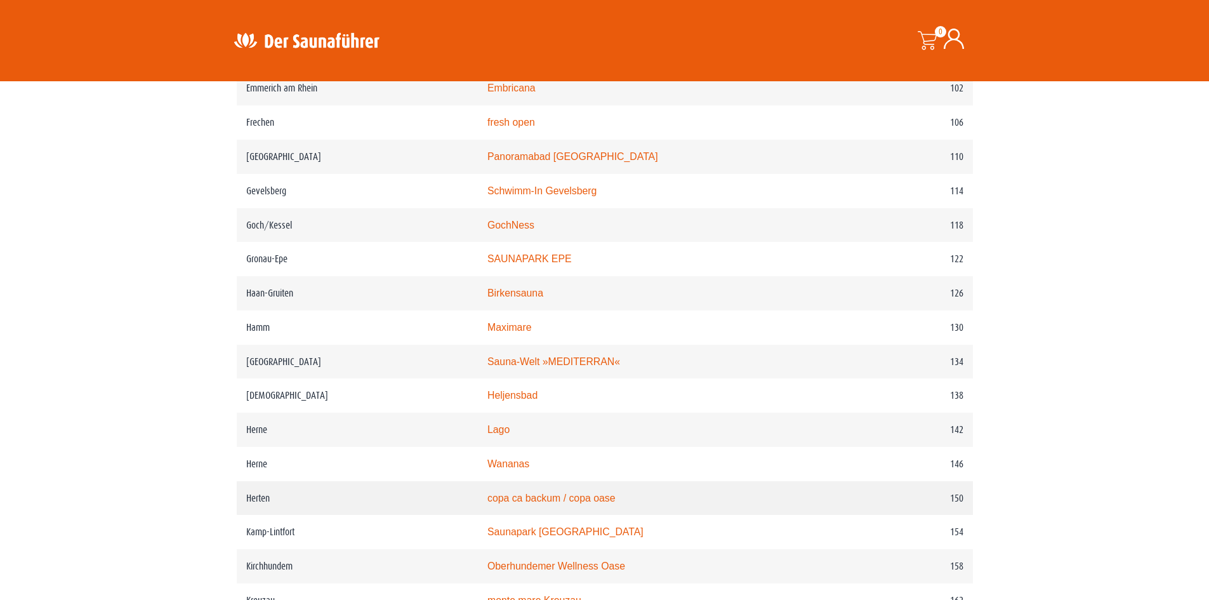
click at [534, 503] on link "copa ca backum / copa oase" at bounding box center [551, 497] width 128 height 11
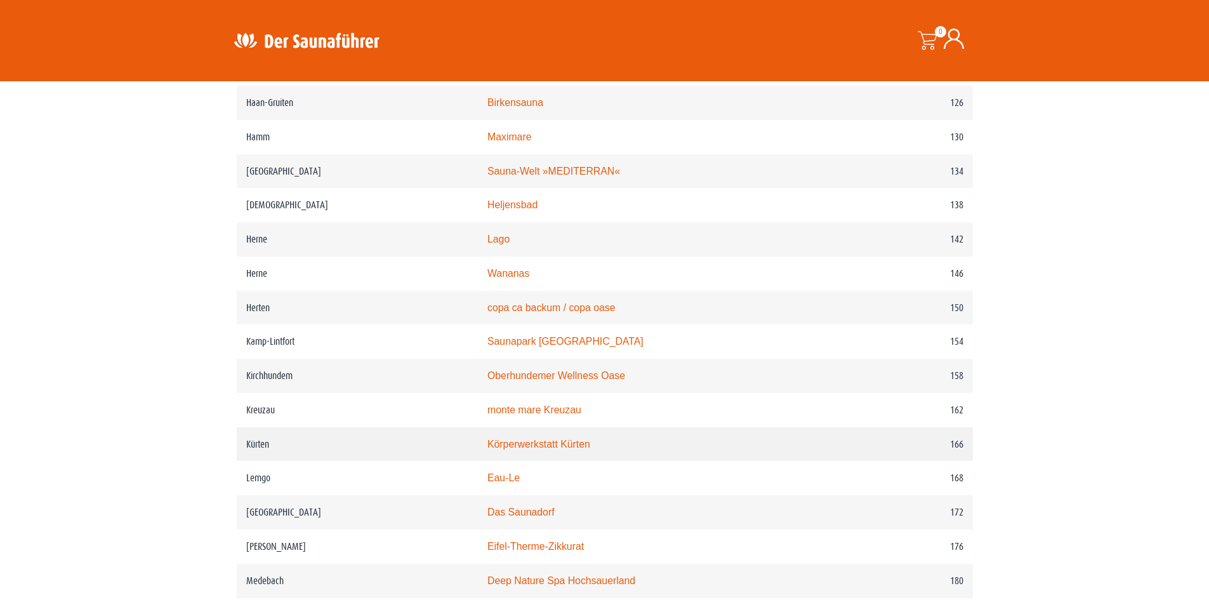
click at [576, 449] on link "Körperwerkstatt Kürten" at bounding box center [538, 443] width 103 height 11
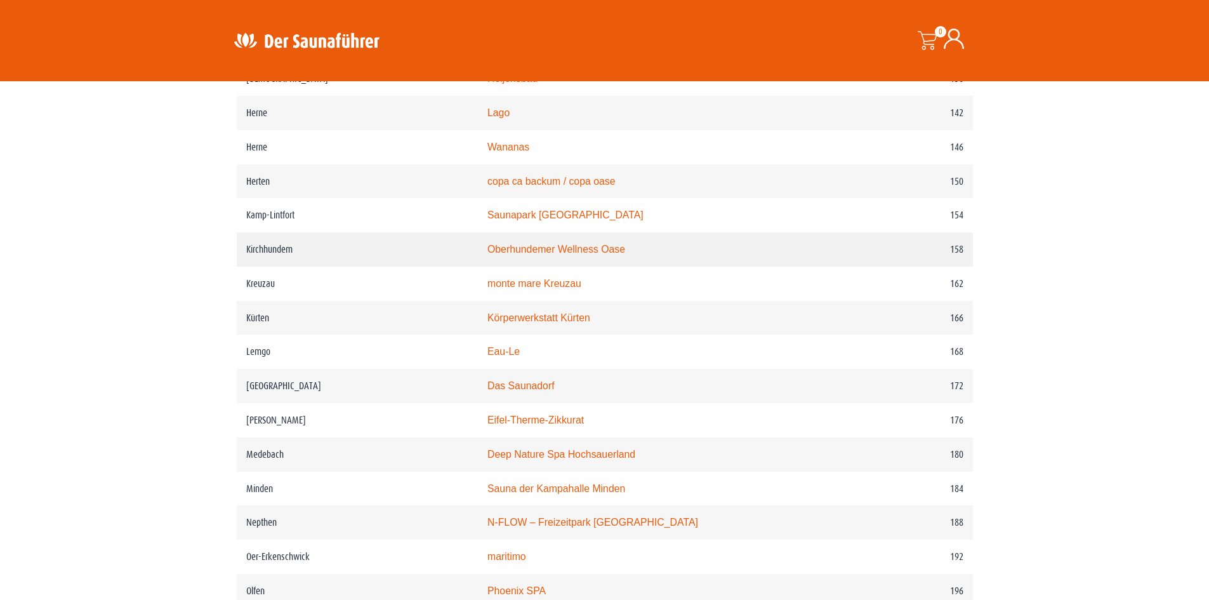
scroll to position [1679, 0]
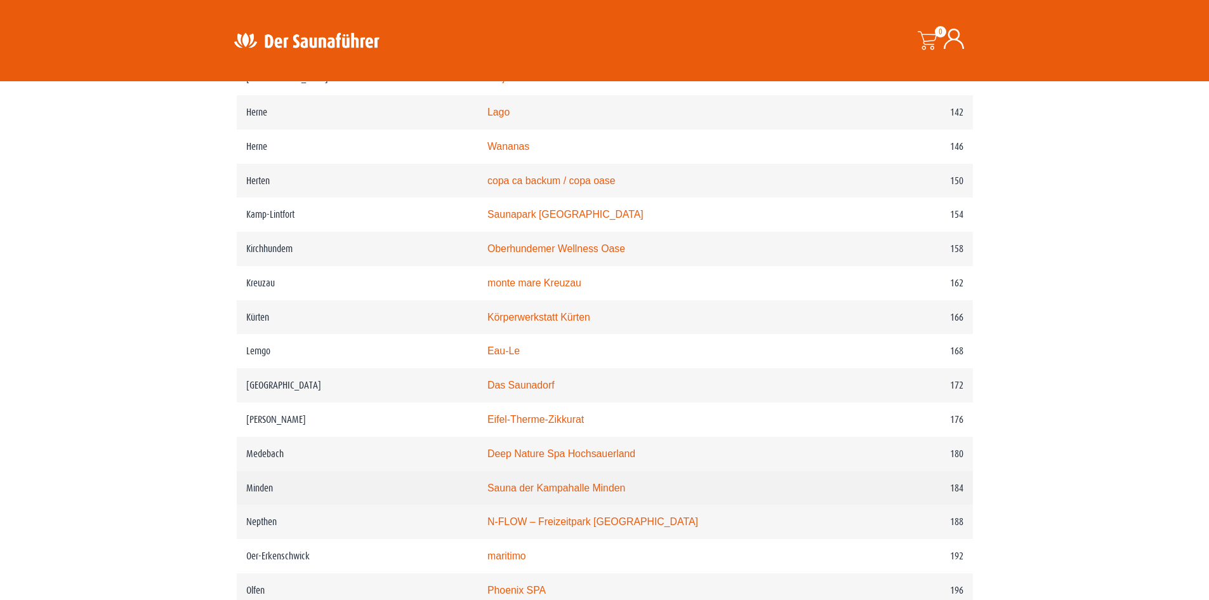
click at [561, 493] on link "Sauna der Kampahalle Minden" at bounding box center [556, 487] width 138 height 11
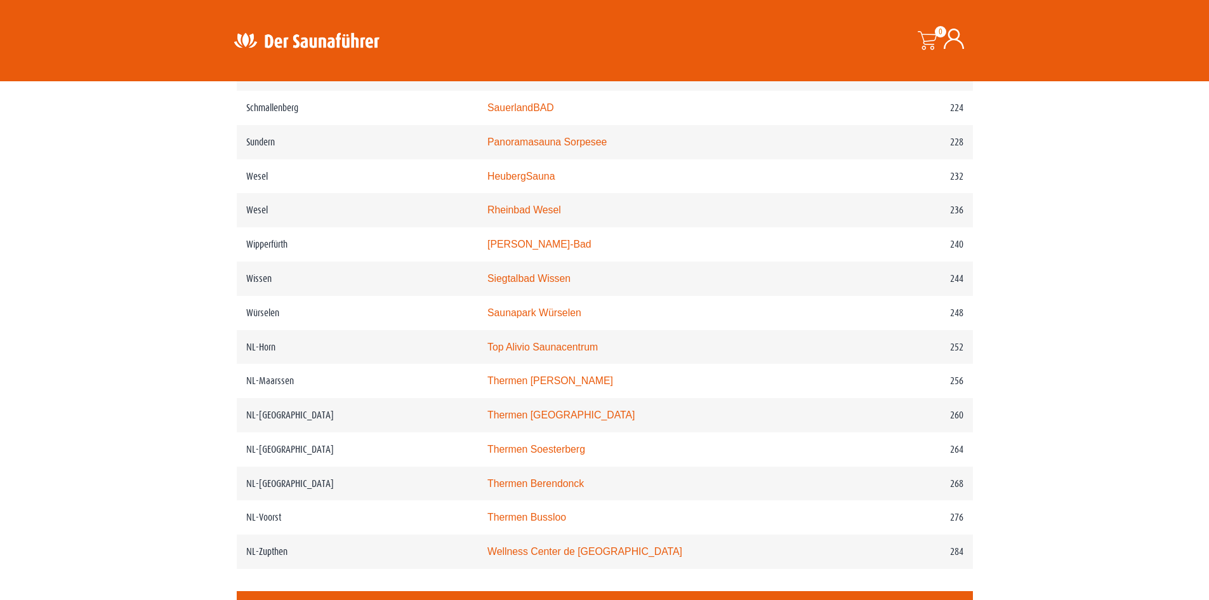
scroll to position [2441, 0]
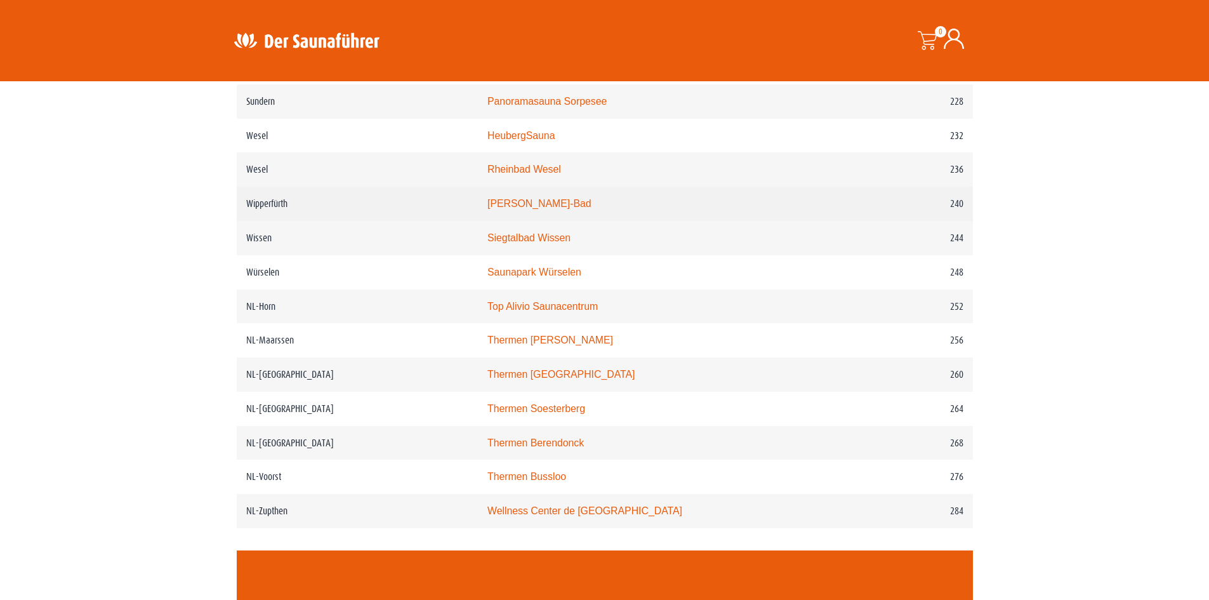
click at [558, 209] on link "Walter-Leo-Schmitz-Bad" at bounding box center [539, 203] width 104 height 11
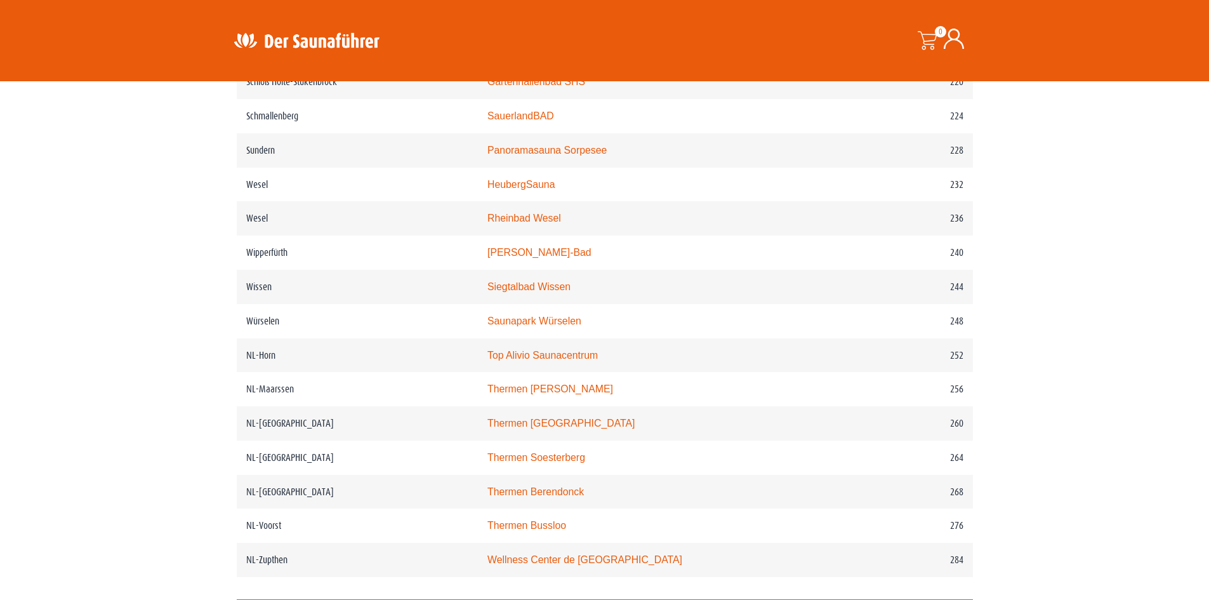
scroll to position [2377, 0]
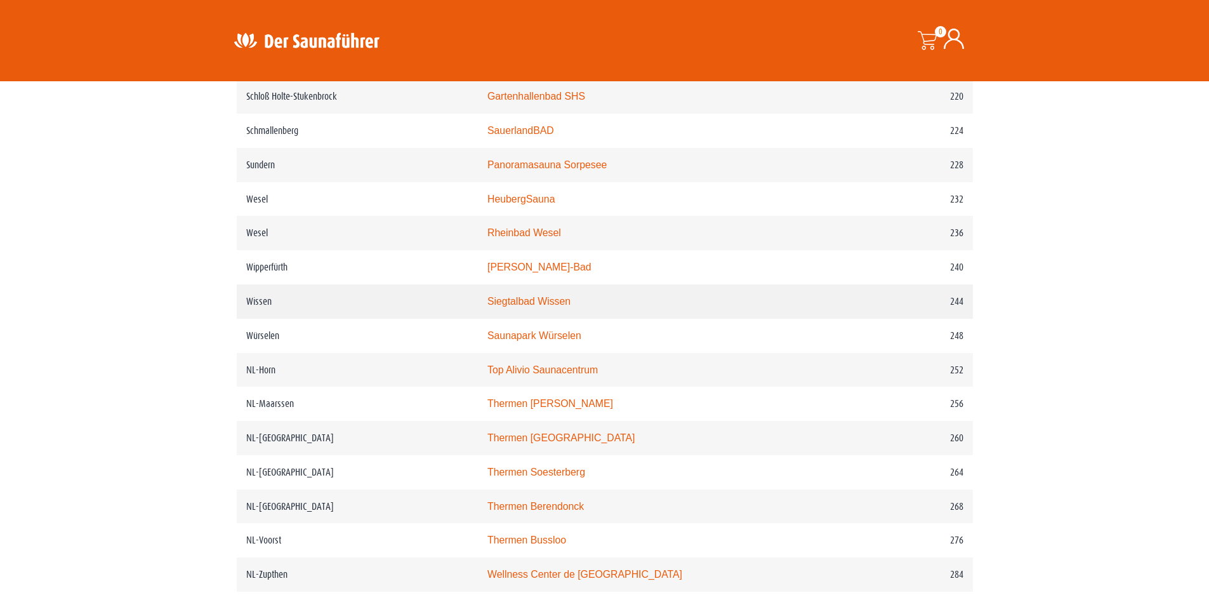
click at [546, 306] on link "Siegtalbad Wissen" at bounding box center [528, 301] width 83 height 11
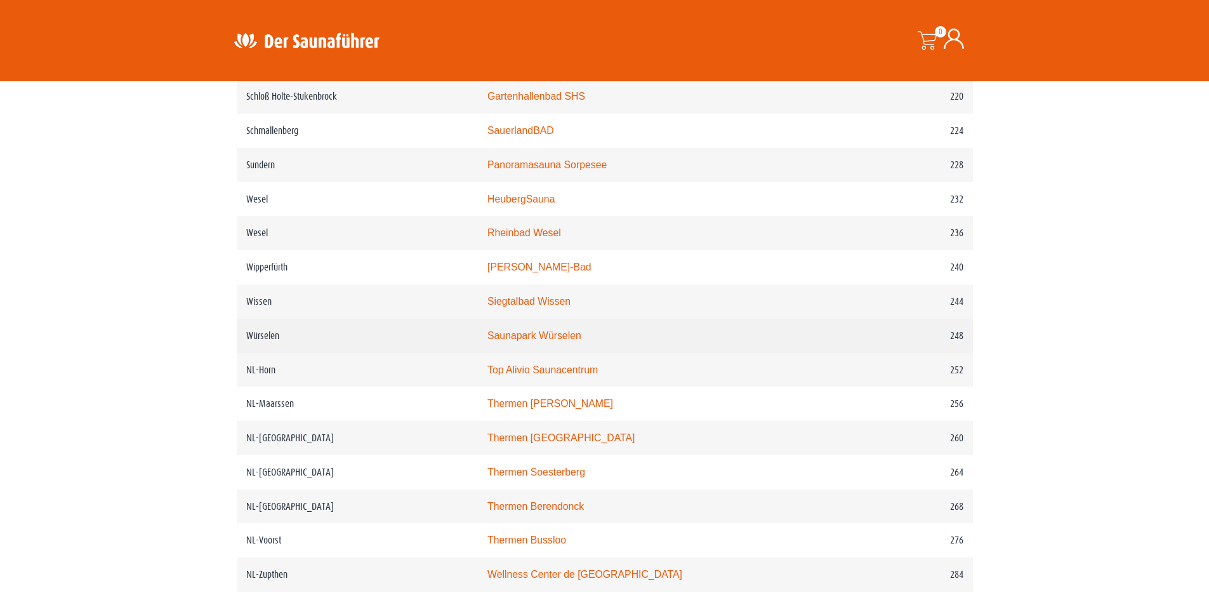
click at [571, 341] on link "Saunapark Würselen" at bounding box center [534, 335] width 94 height 11
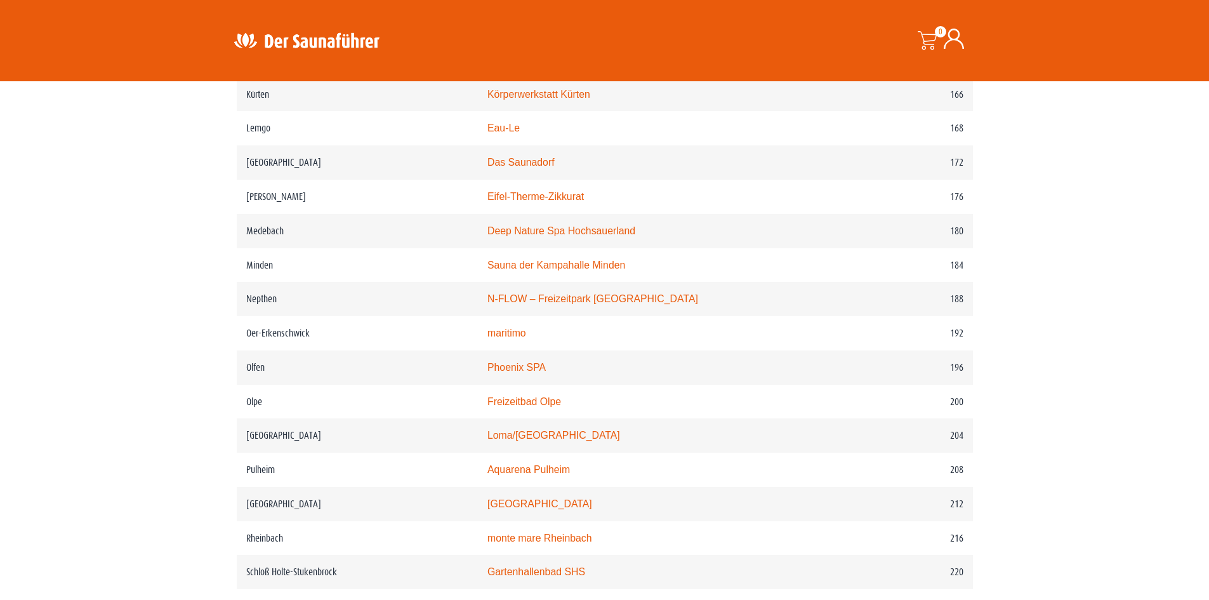
scroll to position [1806, 0]
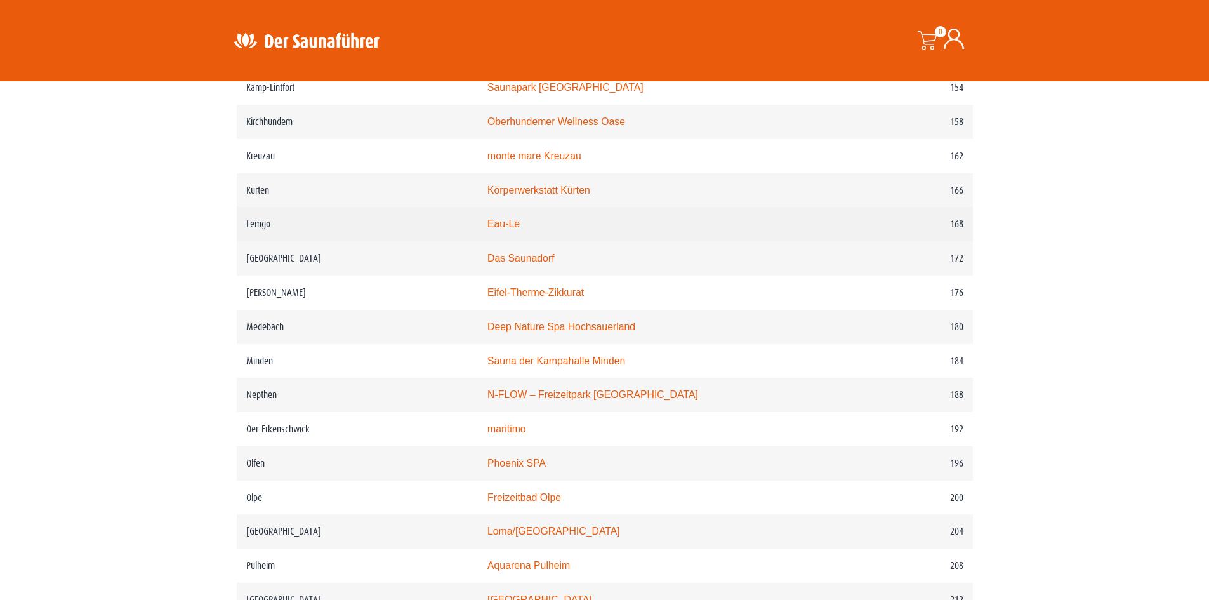
click at [520, 229] on link "Eau-Le" at bounding box center [503, 223] width 32 height 11
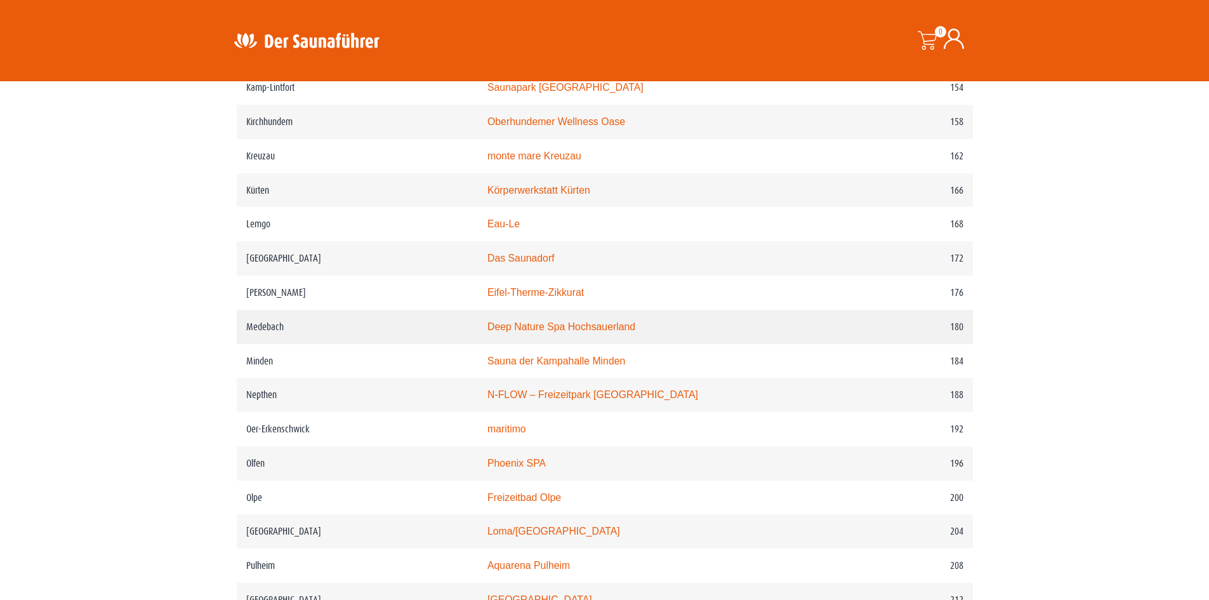
click at [567, 332] on link "Deep Nature Spa Hochsauerland" at bounding box center [561, 326] width 148 height 11
click at [555, 400] on link "N-FLOW – Freizeitpark Netphen" at bounding box center [592, 394] width 211 height 11
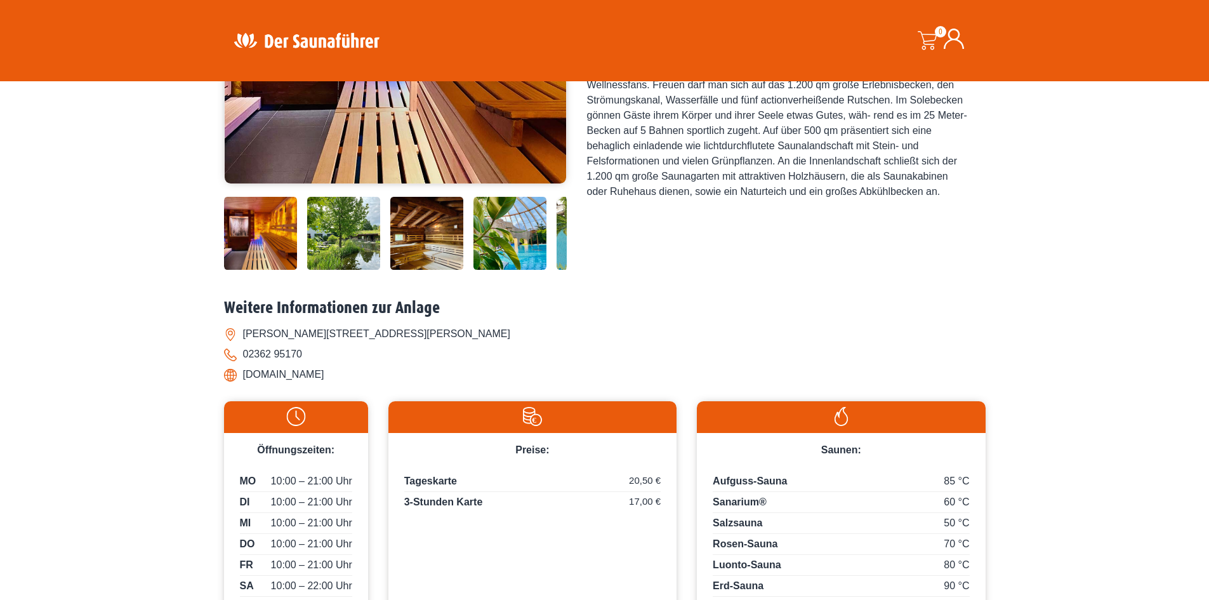
scroll to position [63, 0]
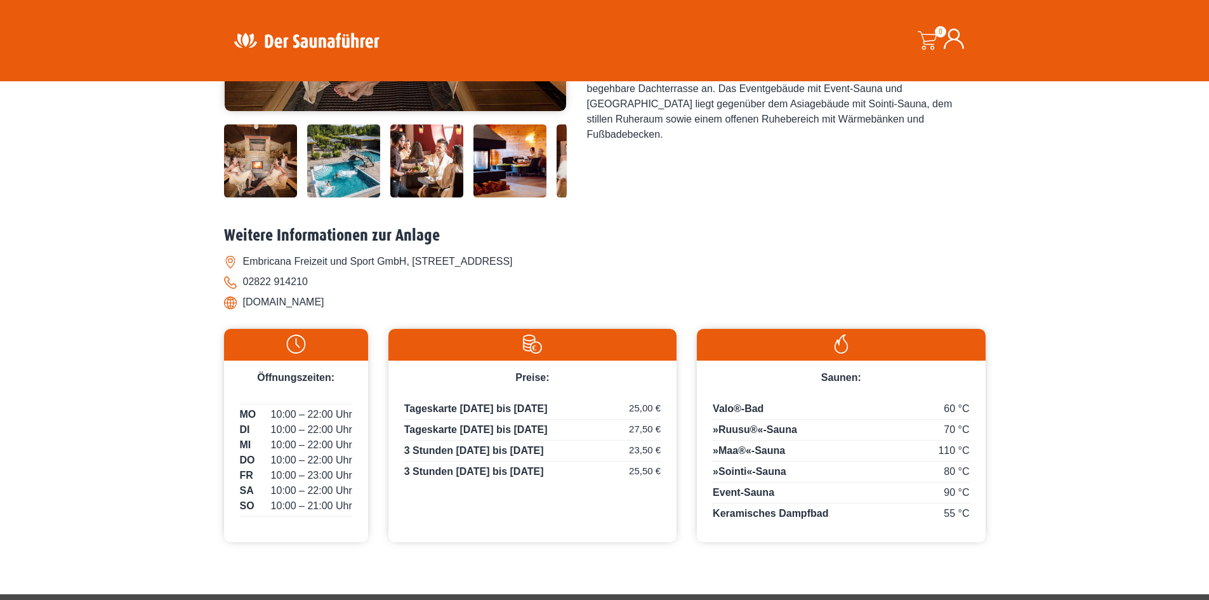
scroll to position [381, 0]
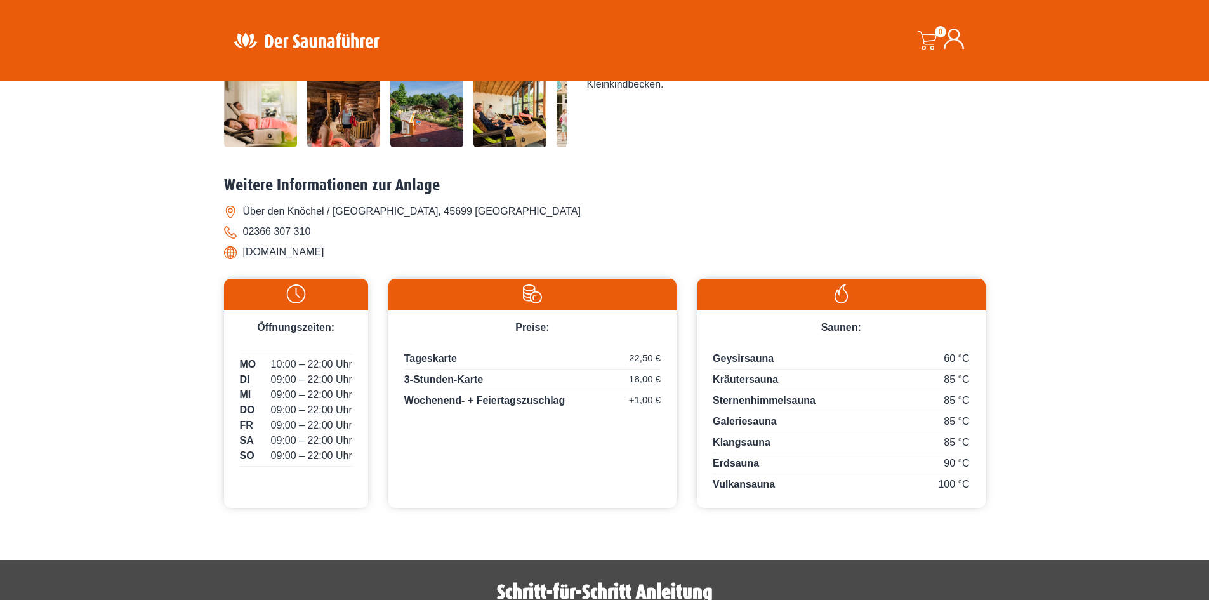
scroll to position [444, 0]
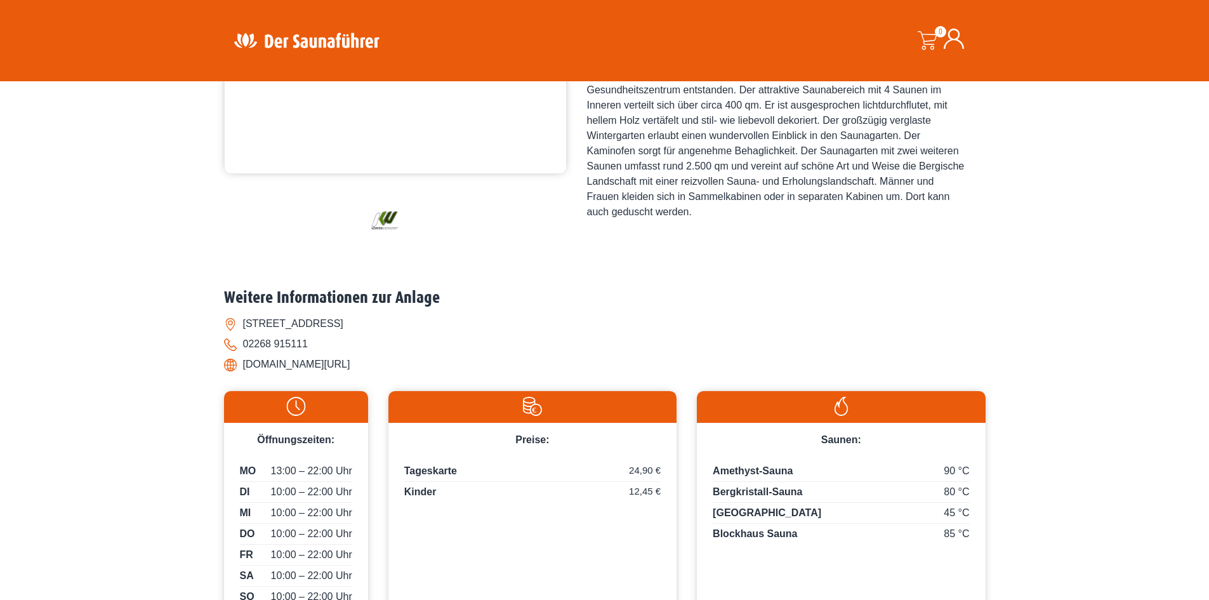
scroll to position [381, 0]
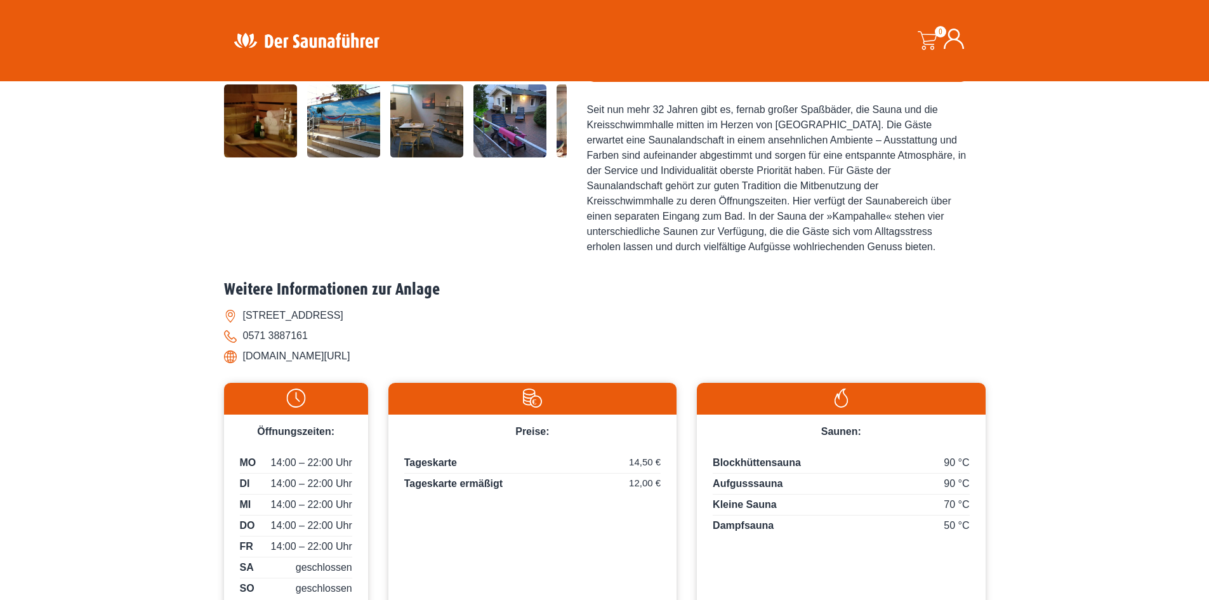
scroll to position [381, 0]
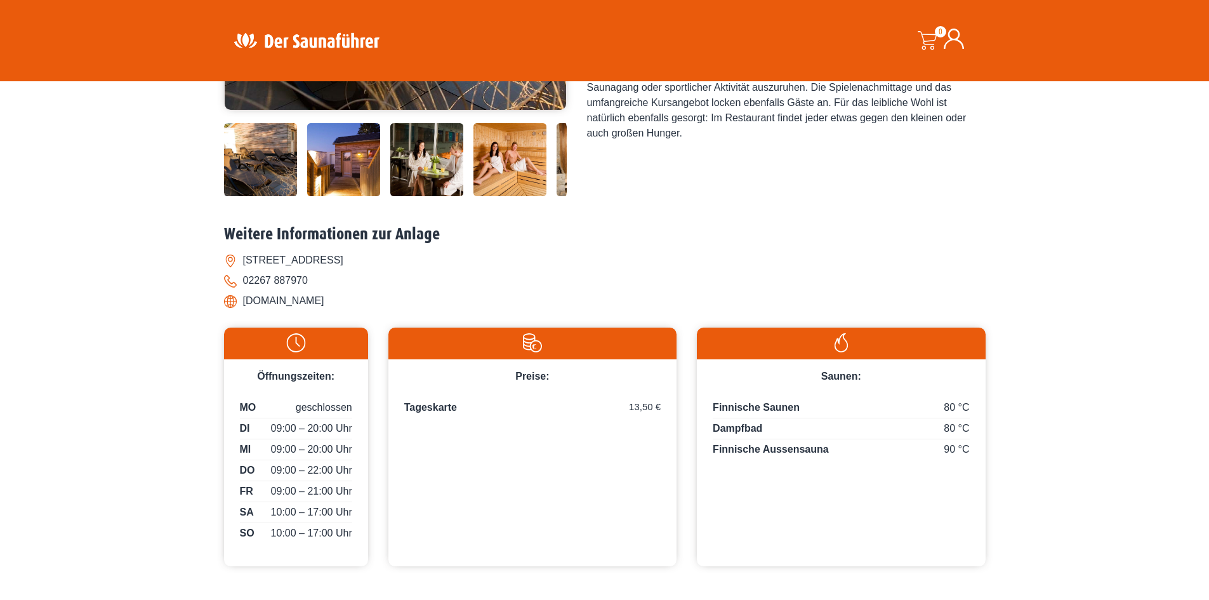
scroll to position [444, 0]
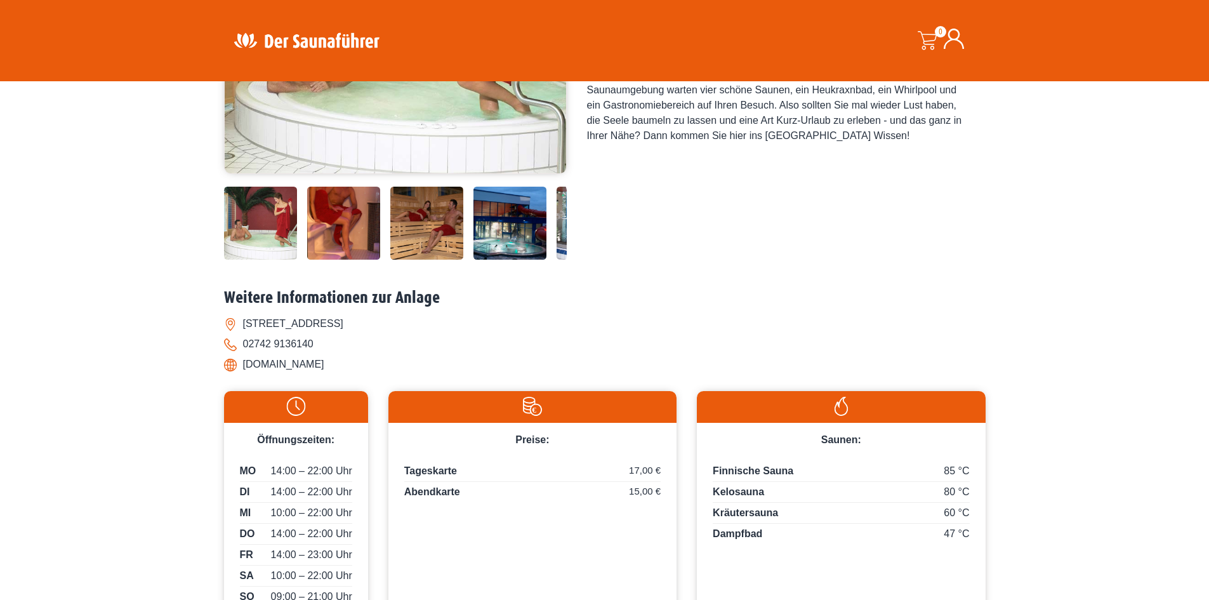
scroll to position [127, 0]
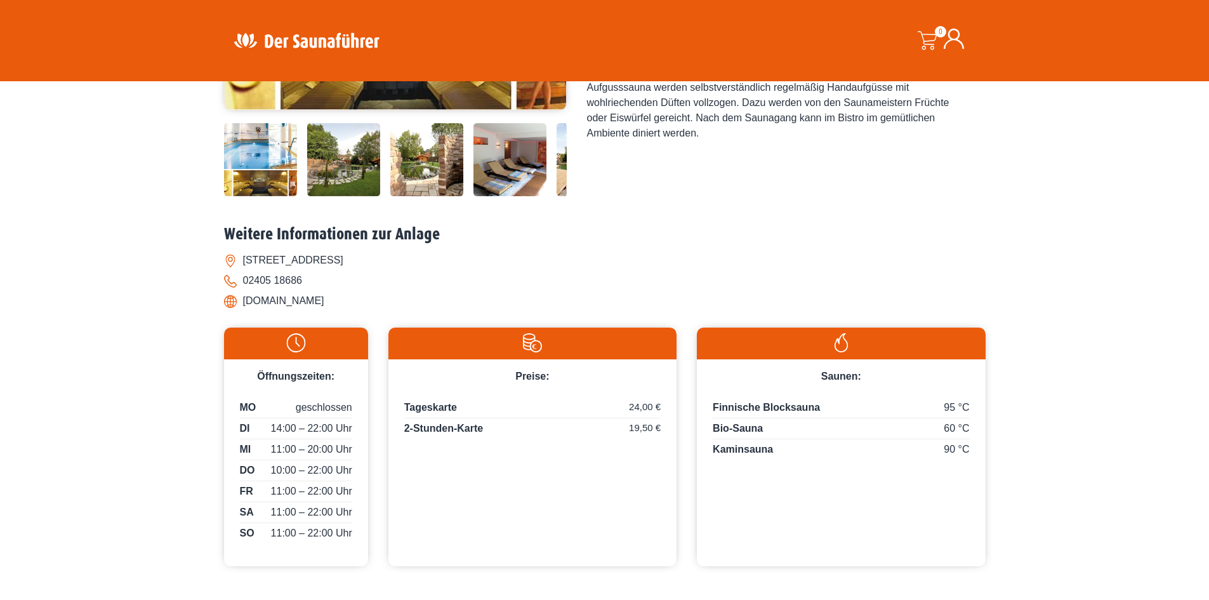
scroll to position [63, 0]
